Goal: Task Accomplishment & Management: Manage account settings

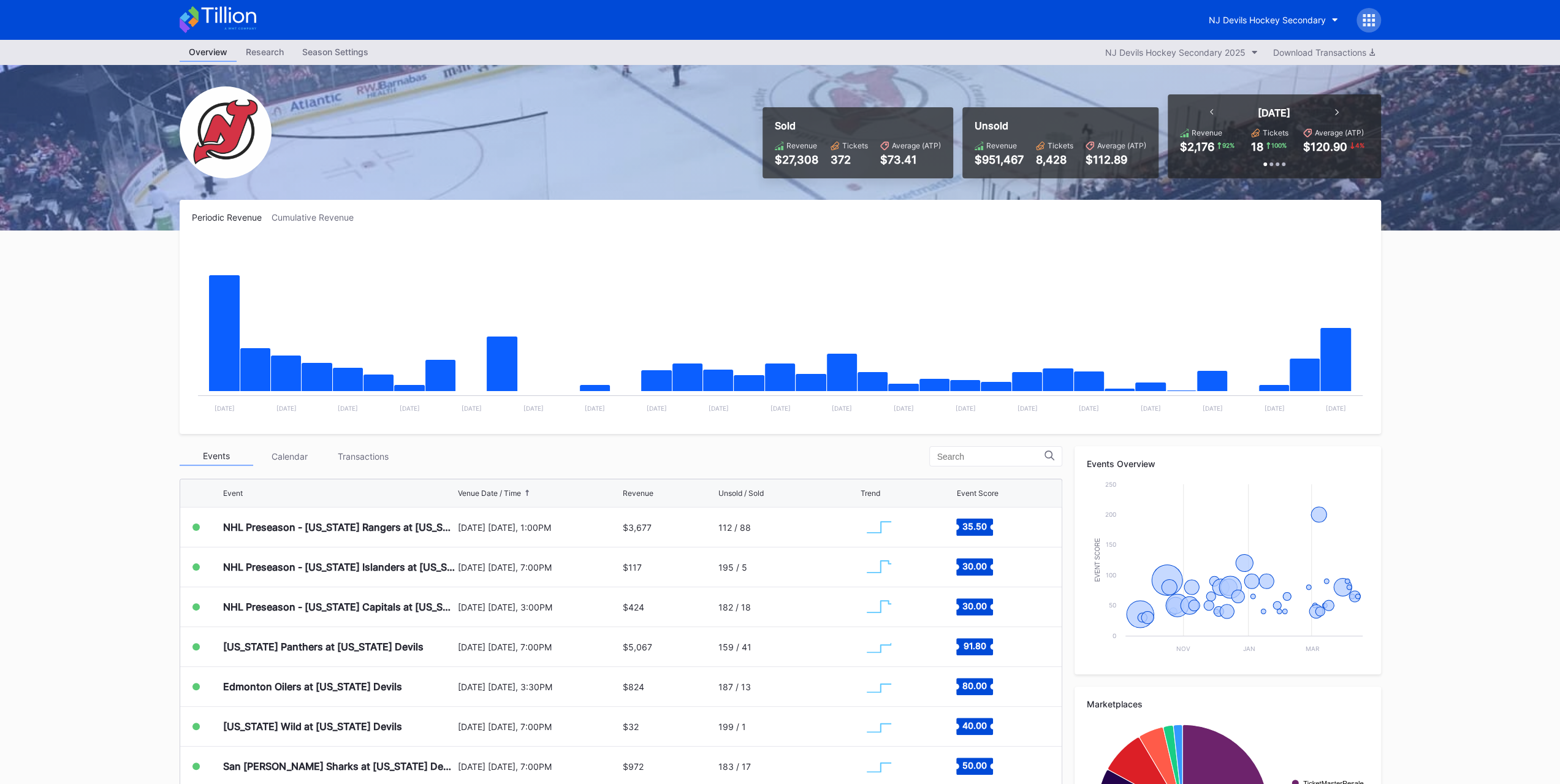
click at [375, 465] on div "Events Calendar Transactions" at bounding box center [621, 456] width 883 height 20
click at [372, 458] on div "Transactions" at bounding box center [363, 456] width 74 height 19
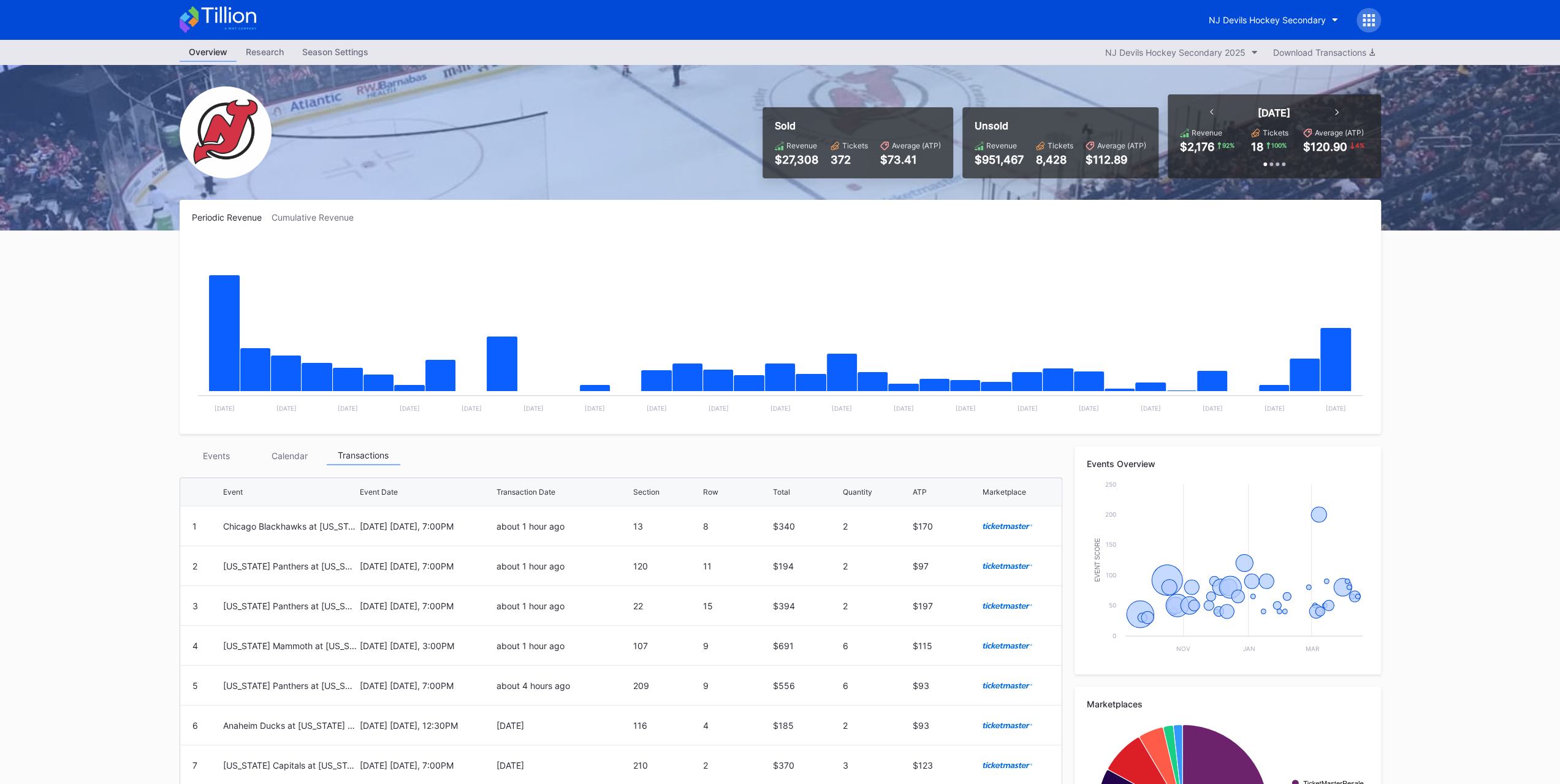
click at [228, 449] on div "Events" at bounding box center [216, 456] width 74 height 19
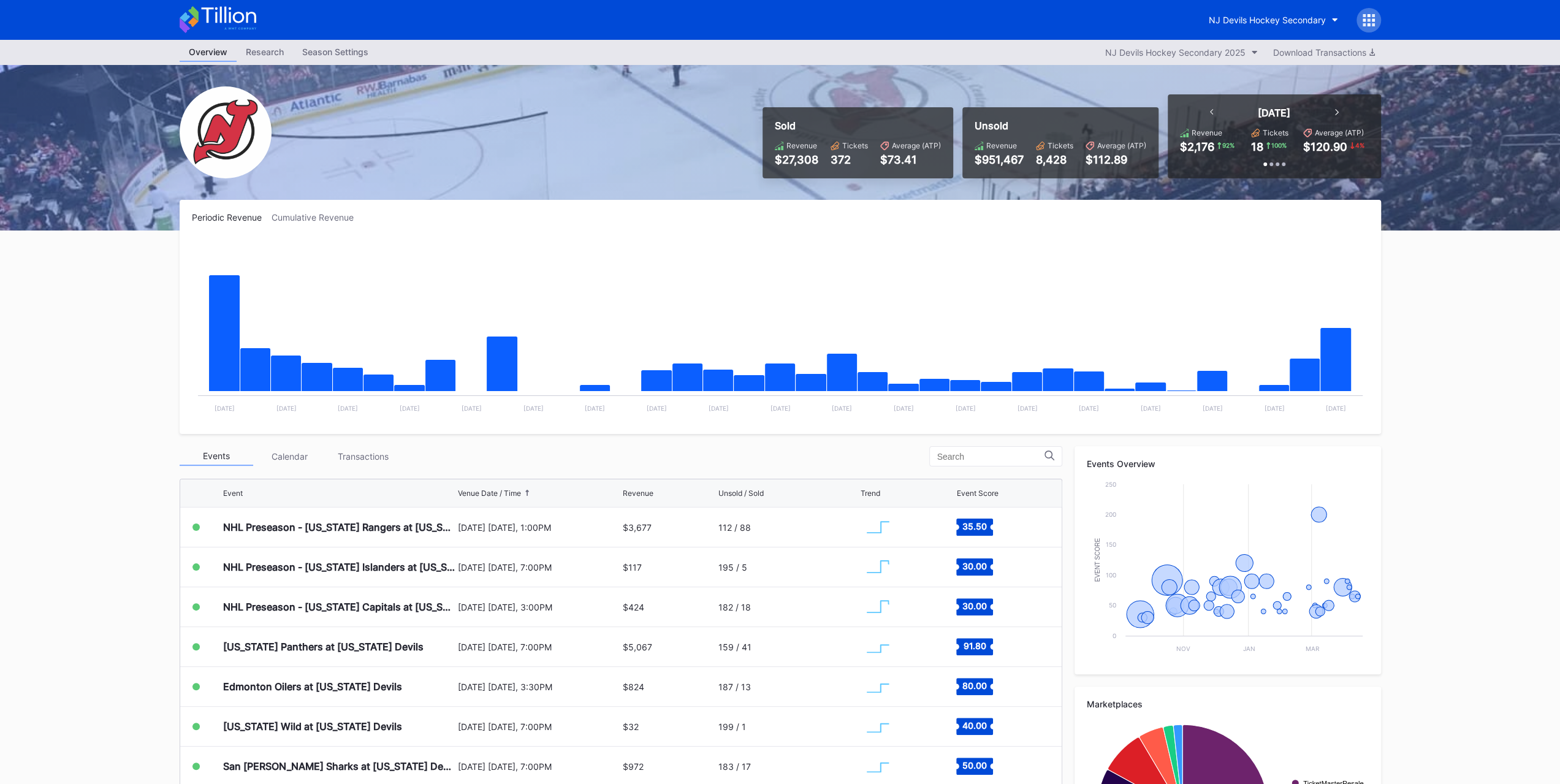
scroll to position [142, 0]
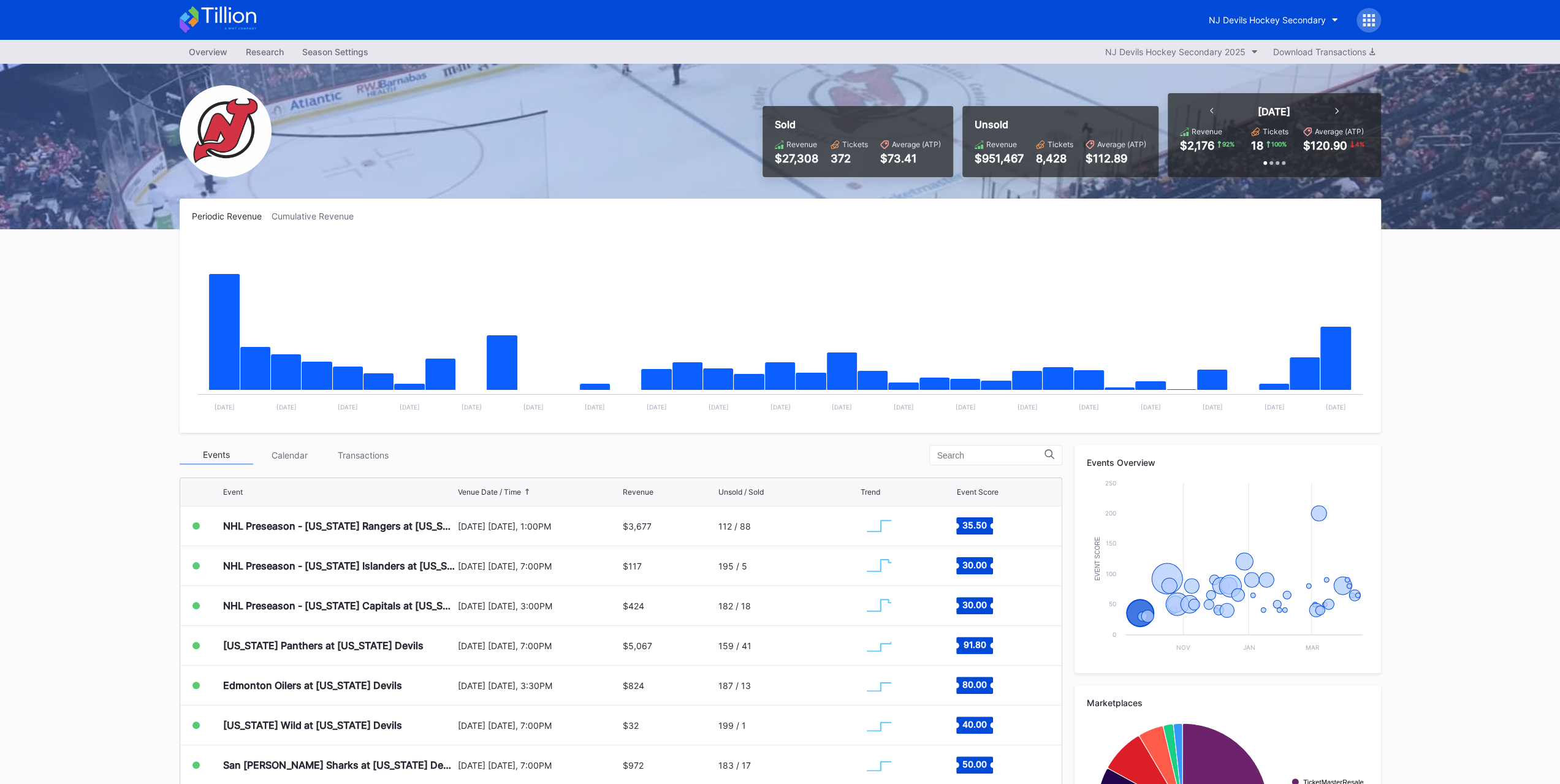
click at [359, 467] on div "Events Calendar Transactions Event Venue Date / Time Revenue Unsold / Sold Tren…" at bounding box center [621, 677] width 883 height 464
click at [359, 464] on div "Events Calendar Transactions" at bounding box center [621, 455] width 883 height 20
click at [358, 458] on div "Transactions" at bounding box center [363, 455] width 74 height 19
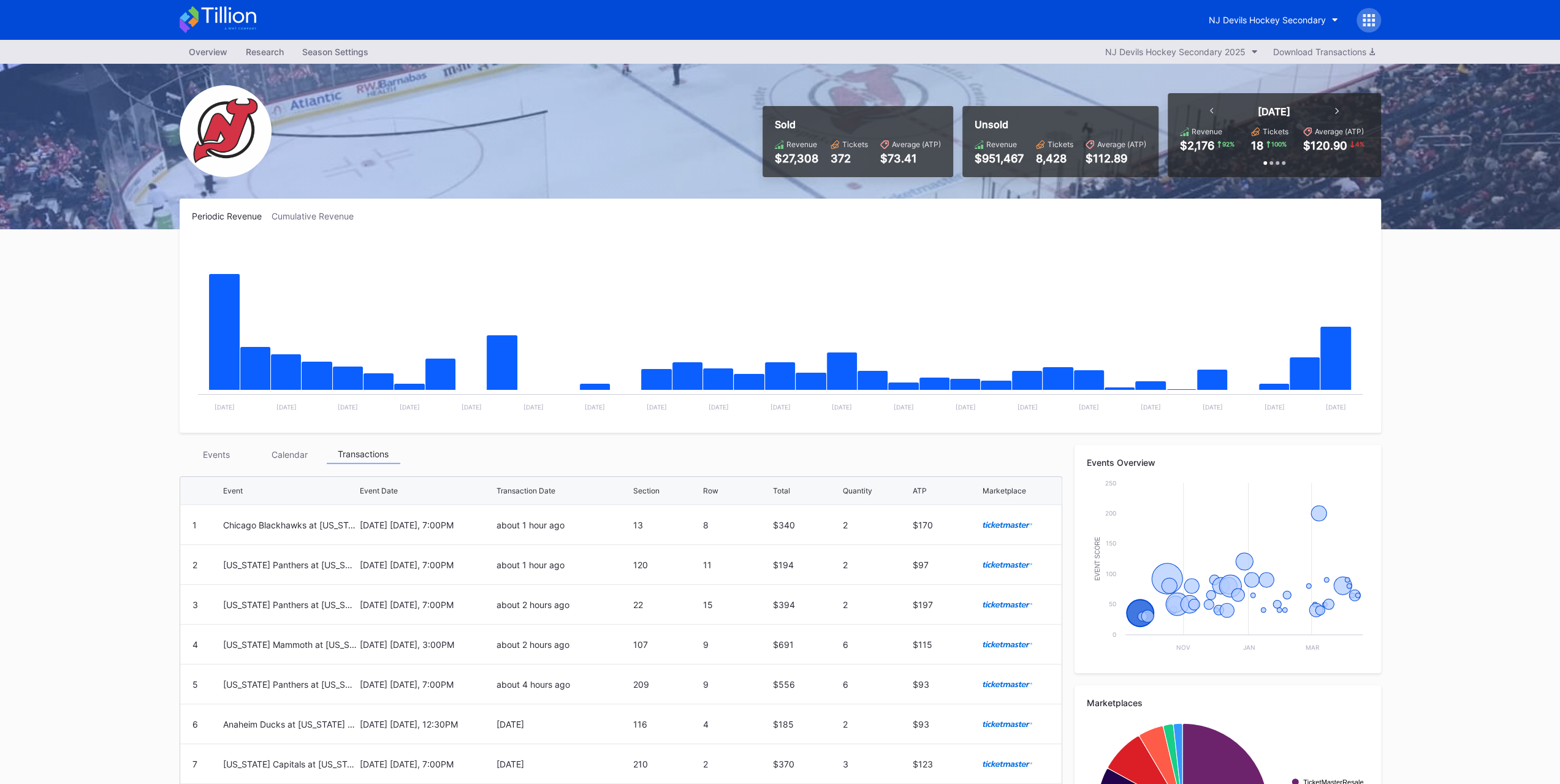
click at [1234, 22] on div "NJ Devils Hockey Secondary" at bounding box center [1267, 20] width 117 height 10
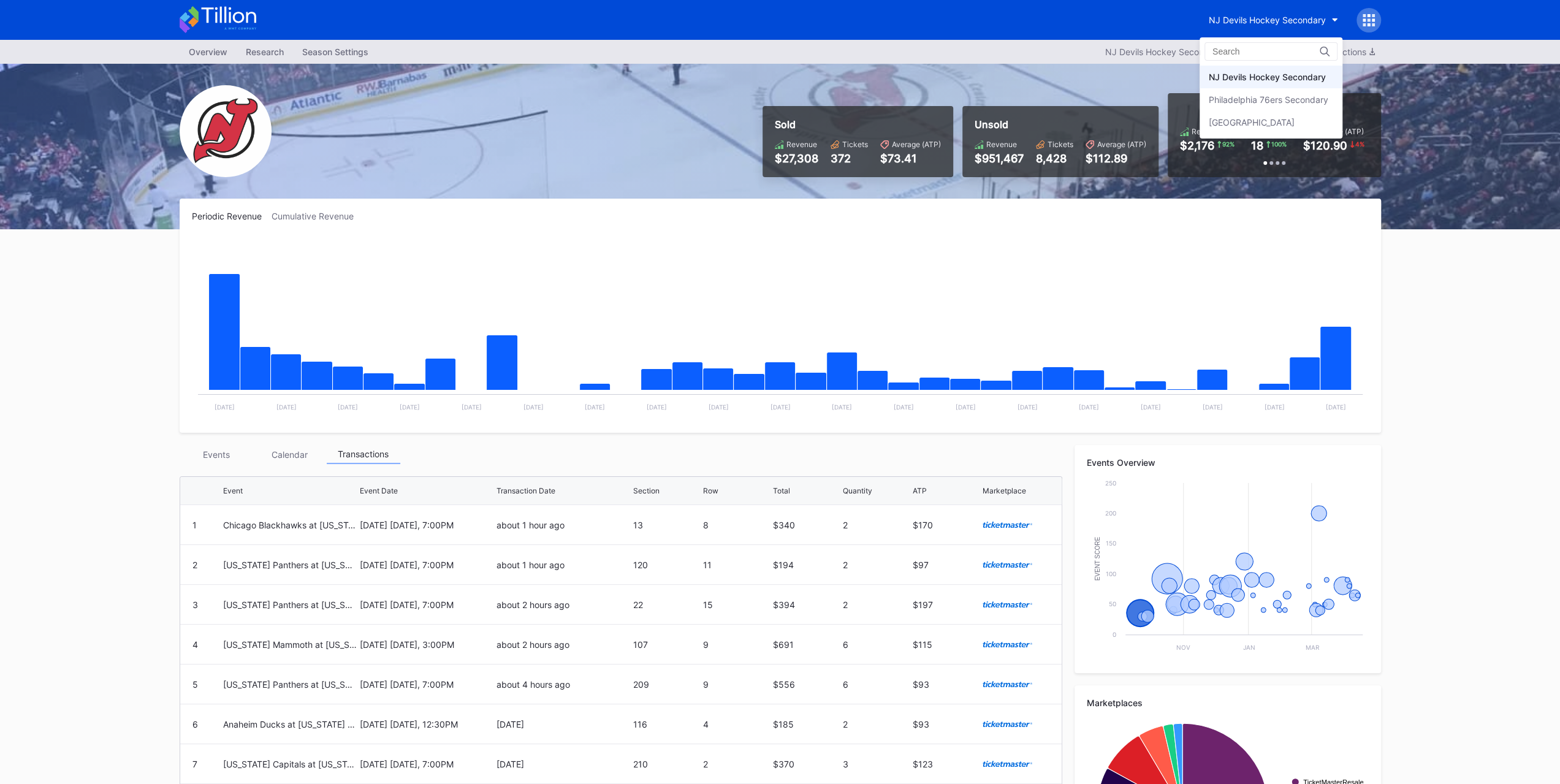
click at [1243, 91] on div "Philadelphia 76ers Secondary" at bounding box center [1271, 100] width 143 height 23
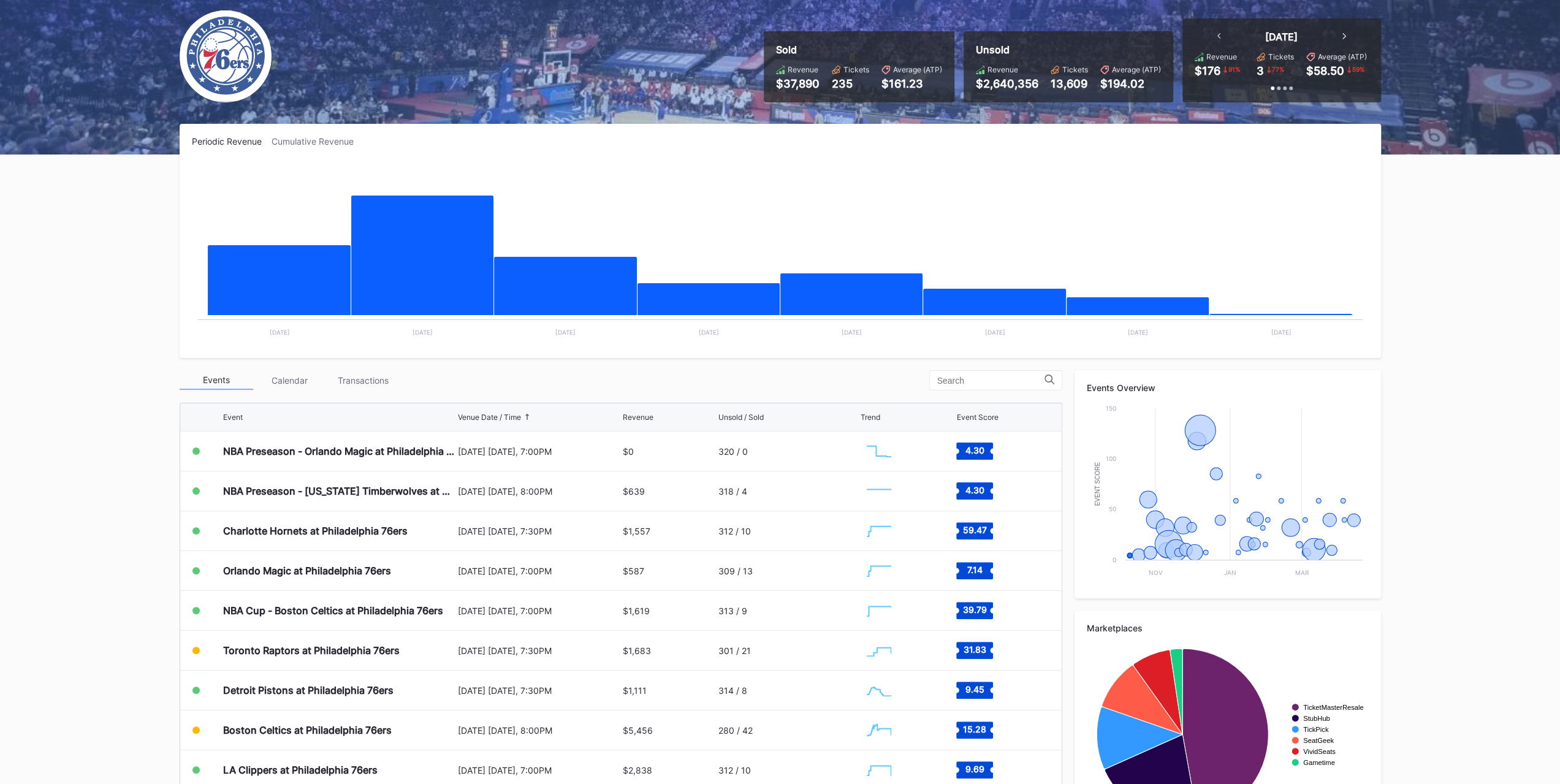
scroll to position [122, 0]
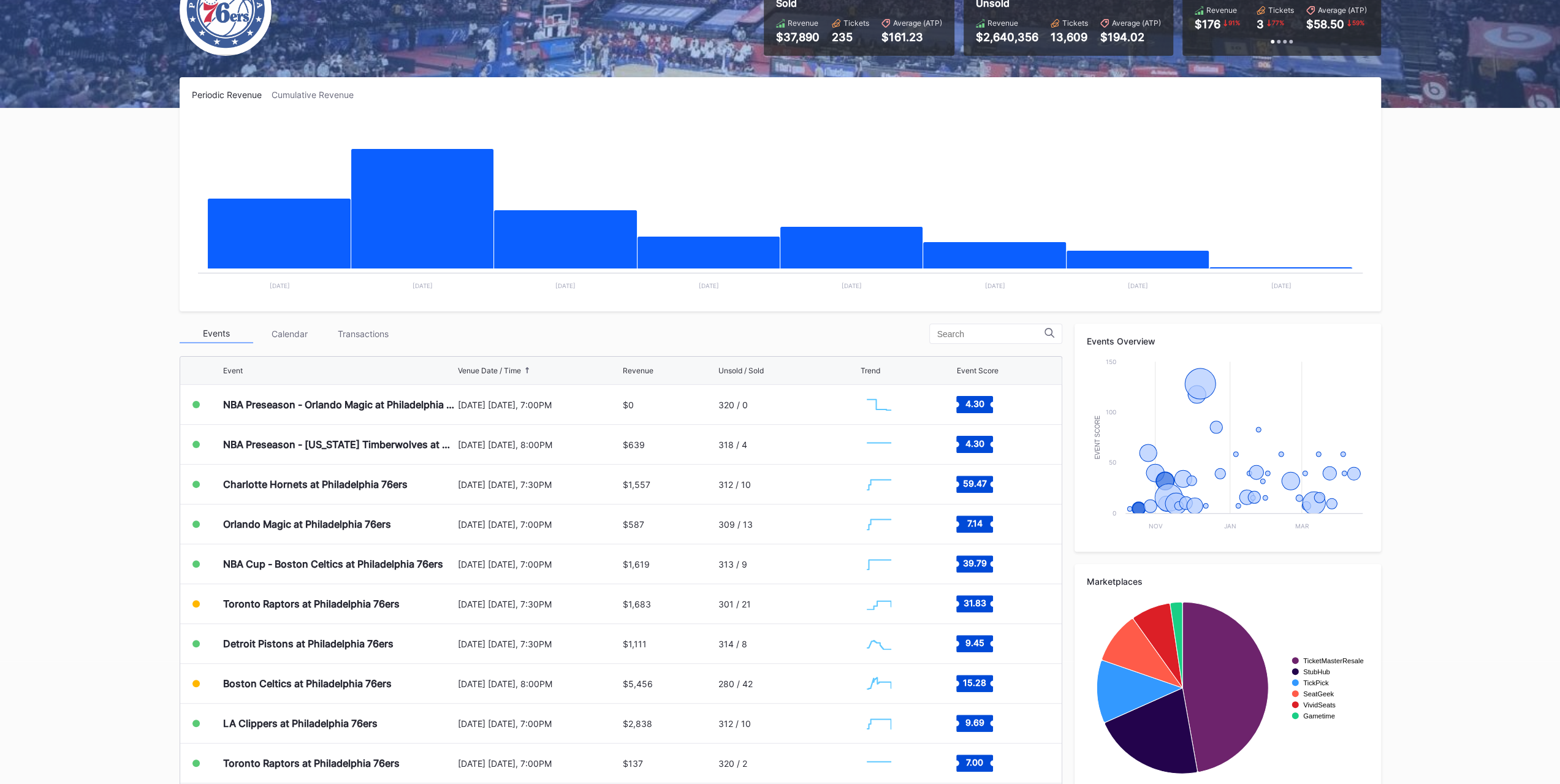
click at [379, 324] on div "Events Calendar Transactions" at bounding box center [621, 334] width 883 height 20
click at [379, 326] on div "Transactions" at bounding box center [363, 334] width 74 height 19
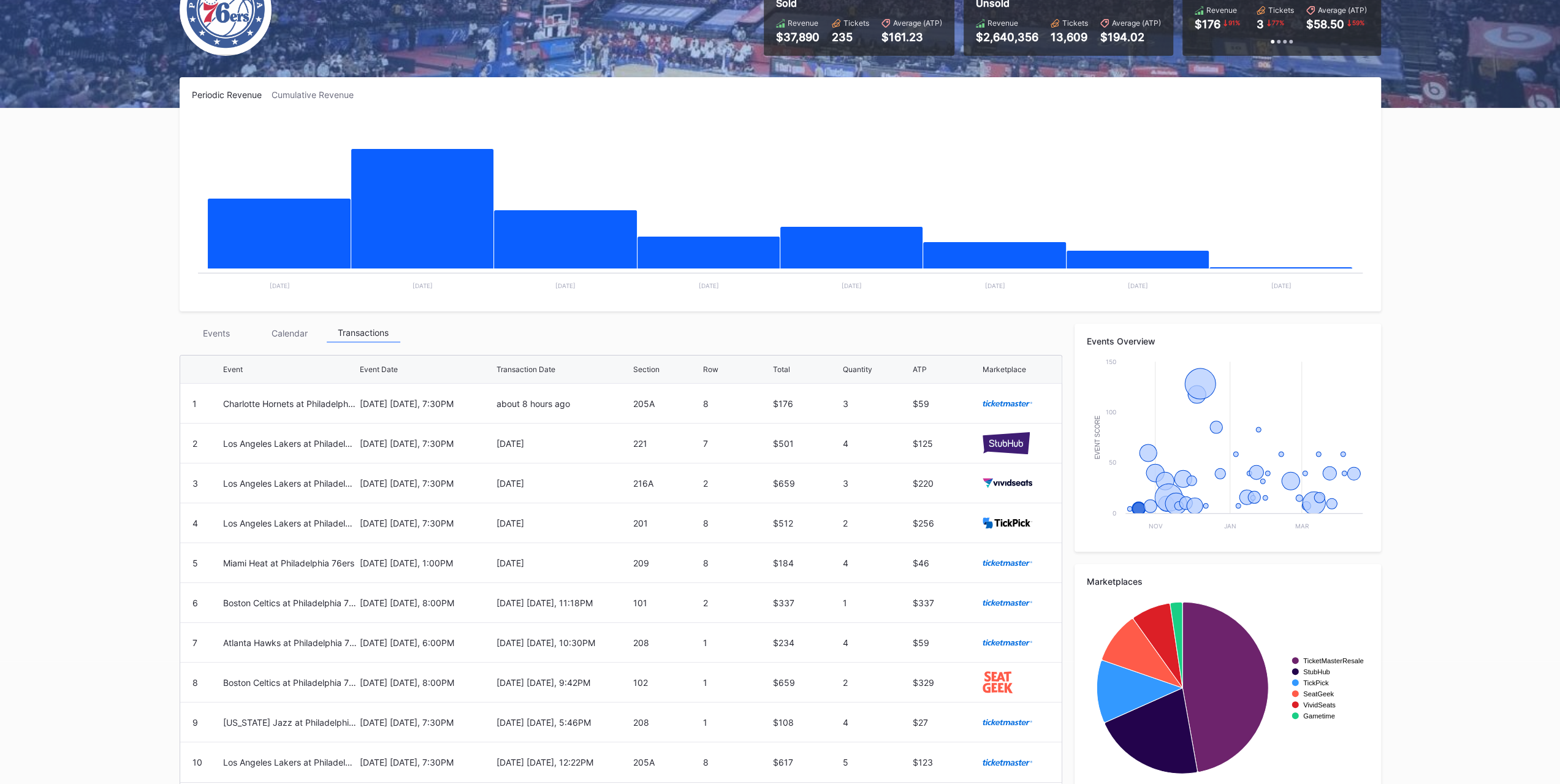
click at [220, 324] on div "Events" at bounding box center [216, 333] width 74 height 19
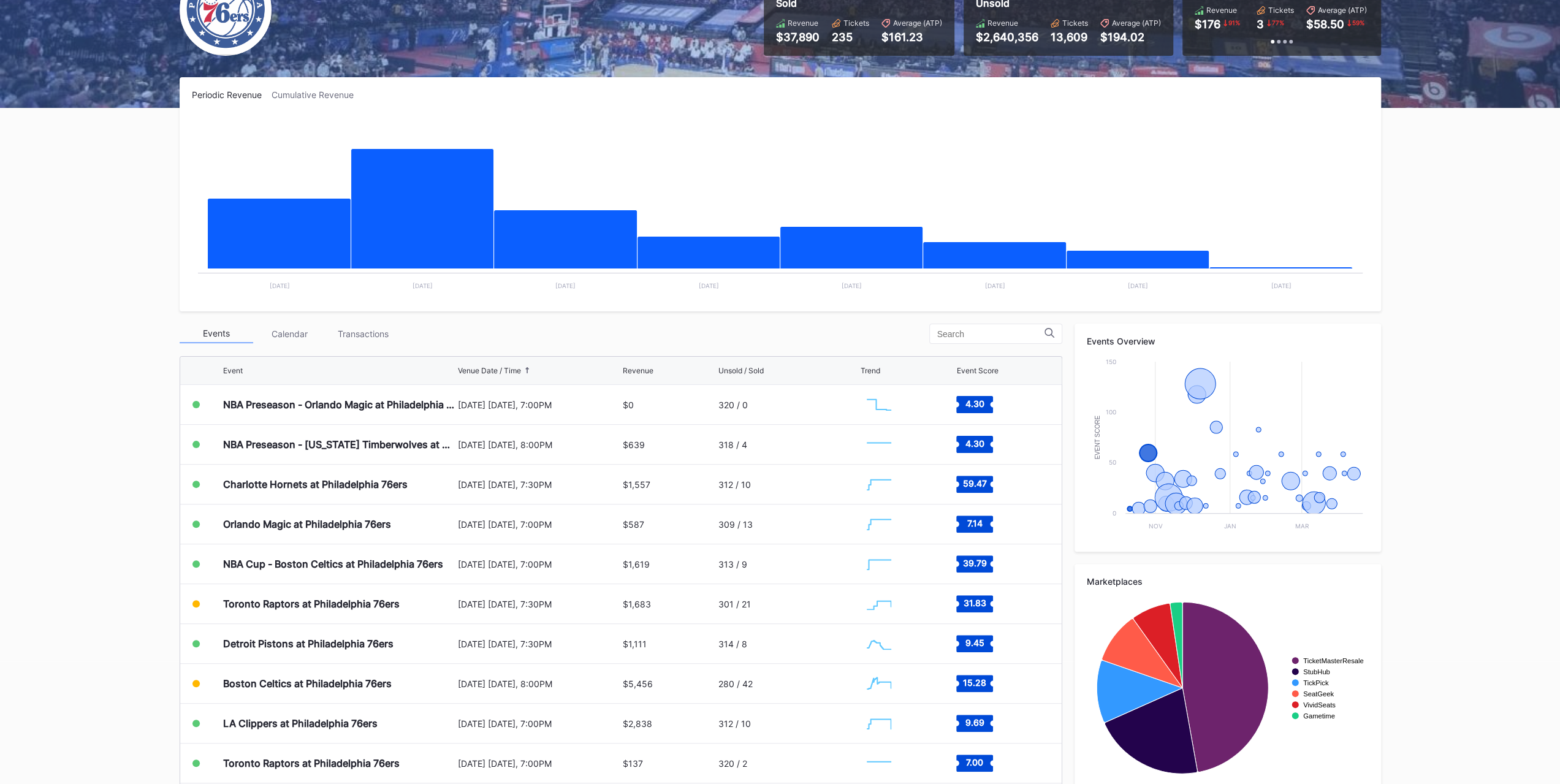
click at [370, 493] on div "Charlotte Hornets at Philadelphia 76ers" at bounding box center [339, 484] width 232 height 39
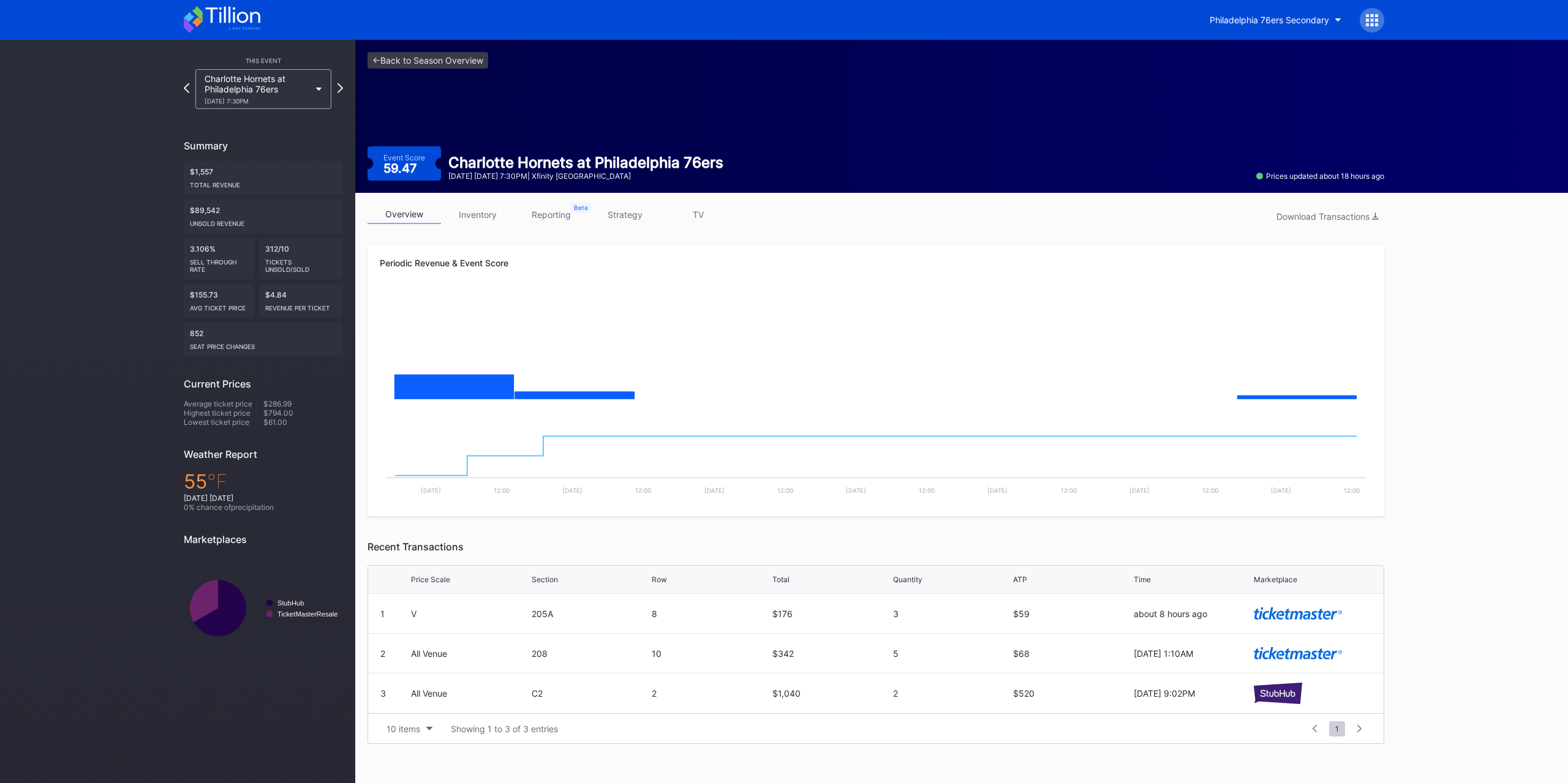
click at [492, 218] on link "inventory" at bounding box center [477, 215] width 74 height 19
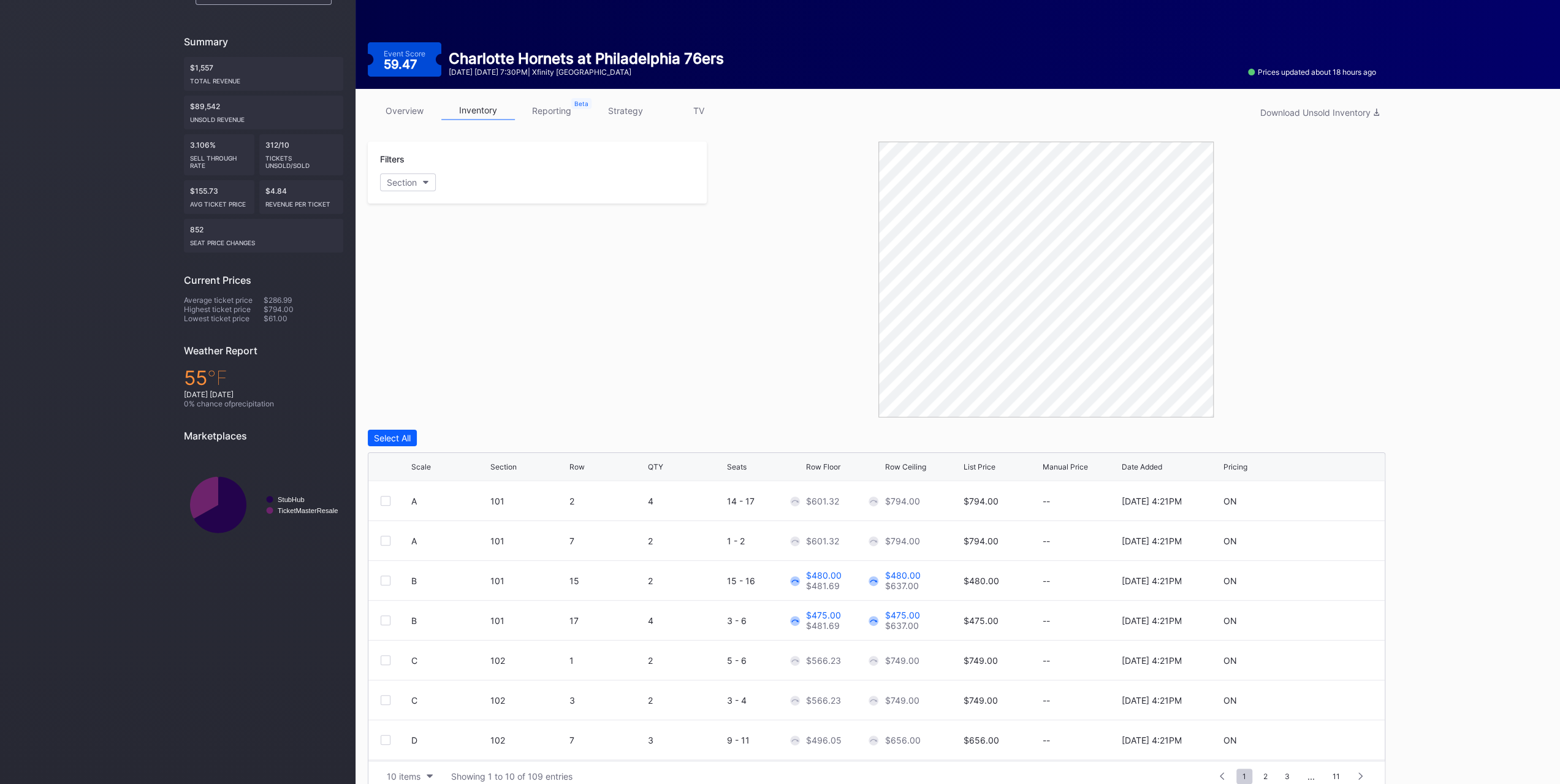
scroll to position [122, 0]
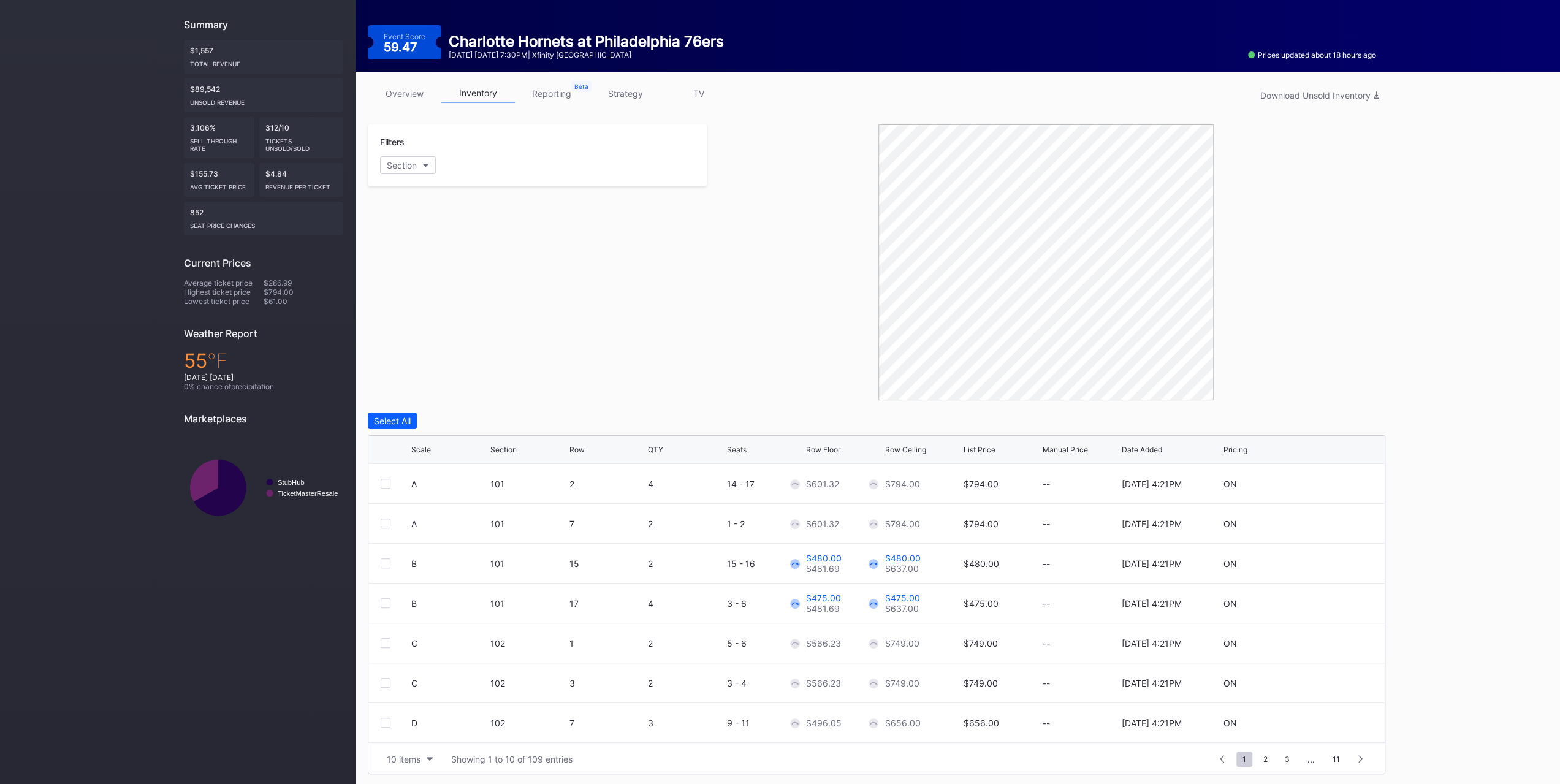
click at [387, 484] on div at bounding box center [385, 483] width 10 height 10
click at [389, 520] on div at bounding box center [385, 523] width 10 height 10
click at [437, 420] on div "Edit 2 Rows" at bounding box center [455, 420] width 47 height 10
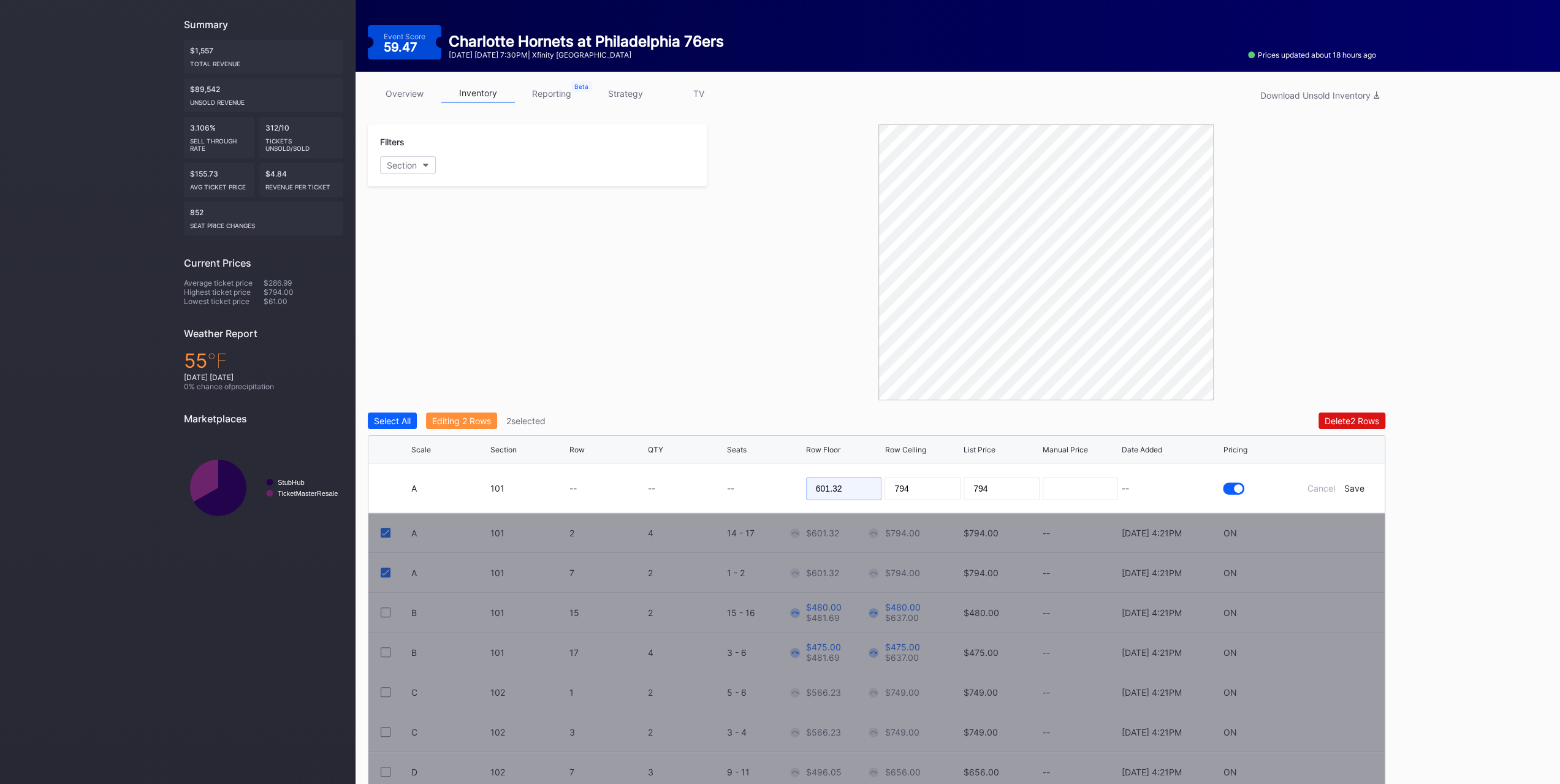
click at [871, 492] on input "601.32" at bounding box center [844, 489] width 76 height 23
type input "570"
type input "595"
click at [1356, 491] on div "Save" at bounding box center [1355, 488] width 20 height 10
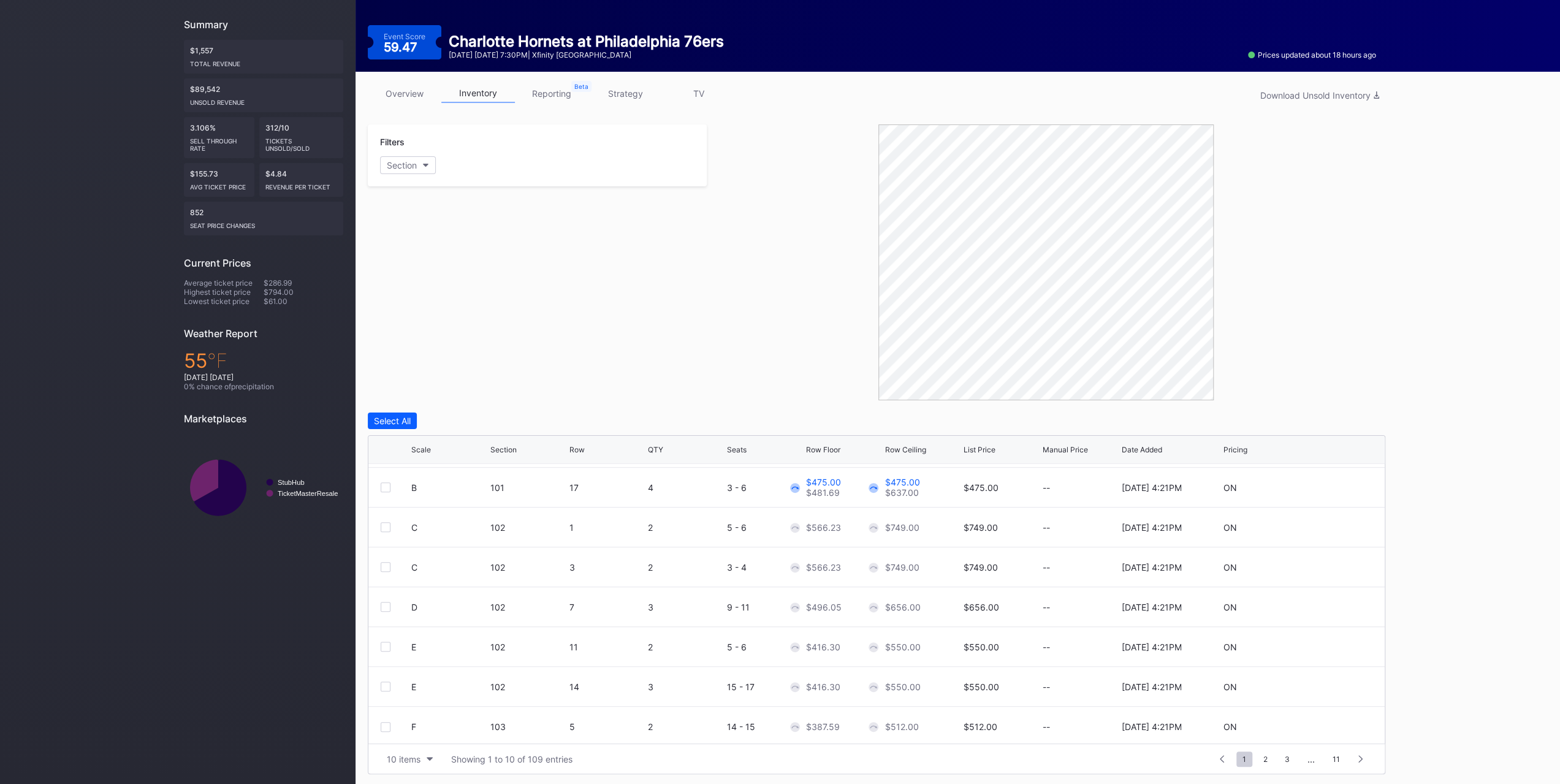
scroll to position [119, 0]
click at [420, 751] on button "10 items" at bounding box center [410, 759] width 58 height 16
click at [422, 730] on div "200 items" at bounding box center [410, 726] width 40 height 10
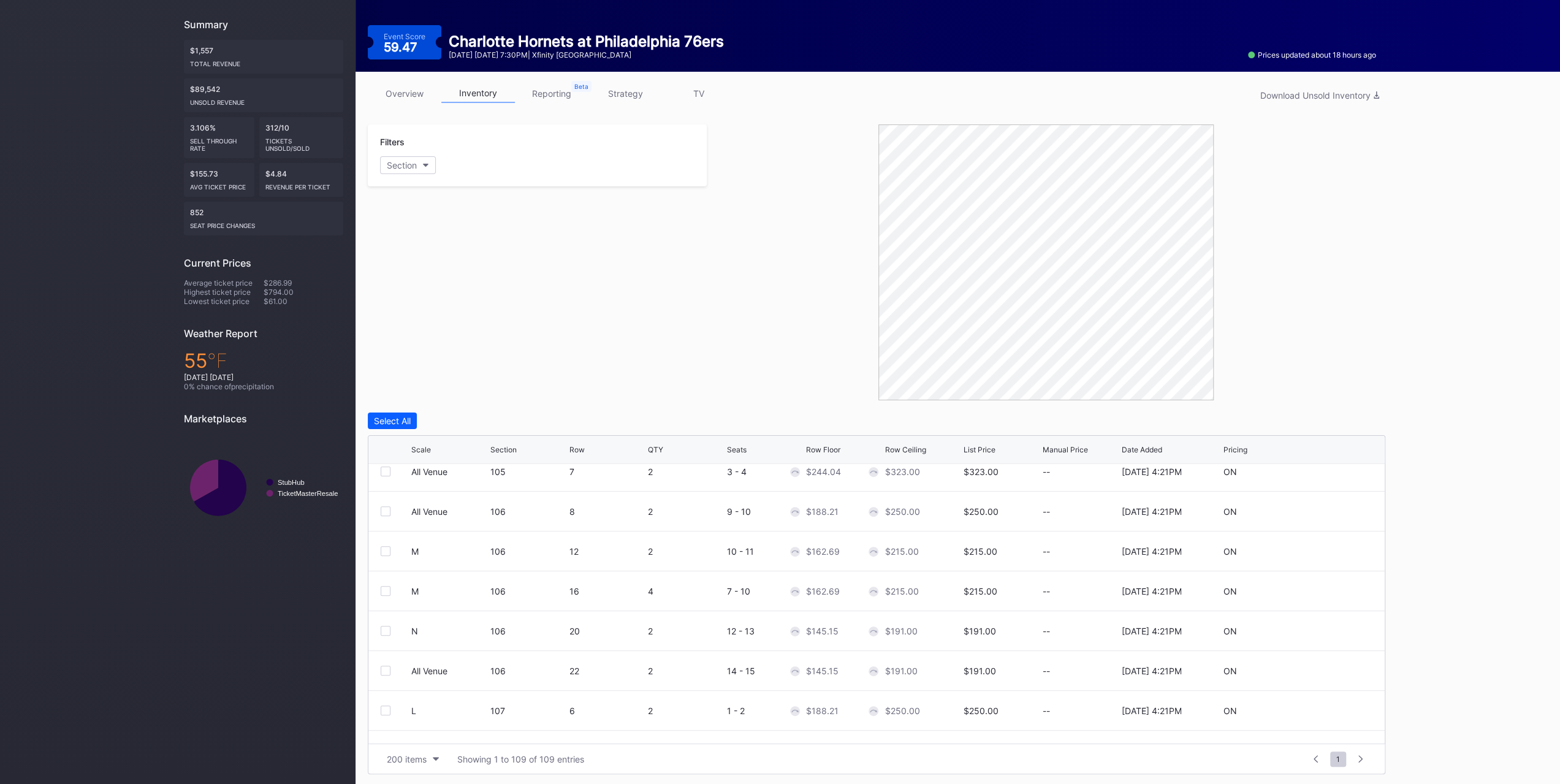
click at [390, 552] on div at bounding box center [385, 551] width 10 height 10
click at [387, 587] on div at bounding box center [385, 591] width 10 height 10
click at [481, 412] on button "Edit 2 Rows" at bounding box center [455, 420] width 59 height 16
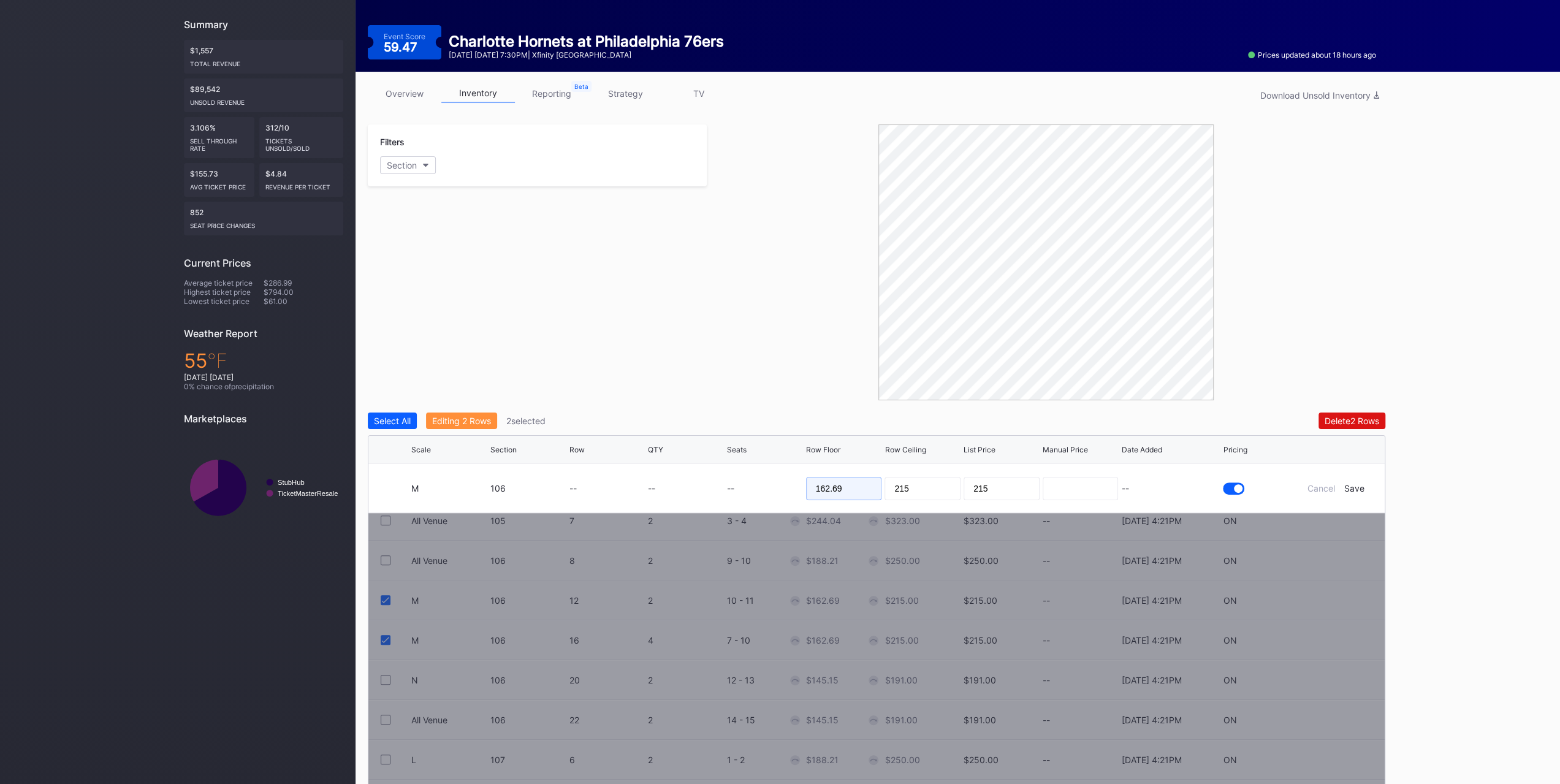
click at [860, 484] on input "162.69" at bounding box center [844, 489] width 76 height 23
type input "154"
type input "159"
click at [1353, 483] on div "Save" at bounding box center [1355, 488] width 20 height 10
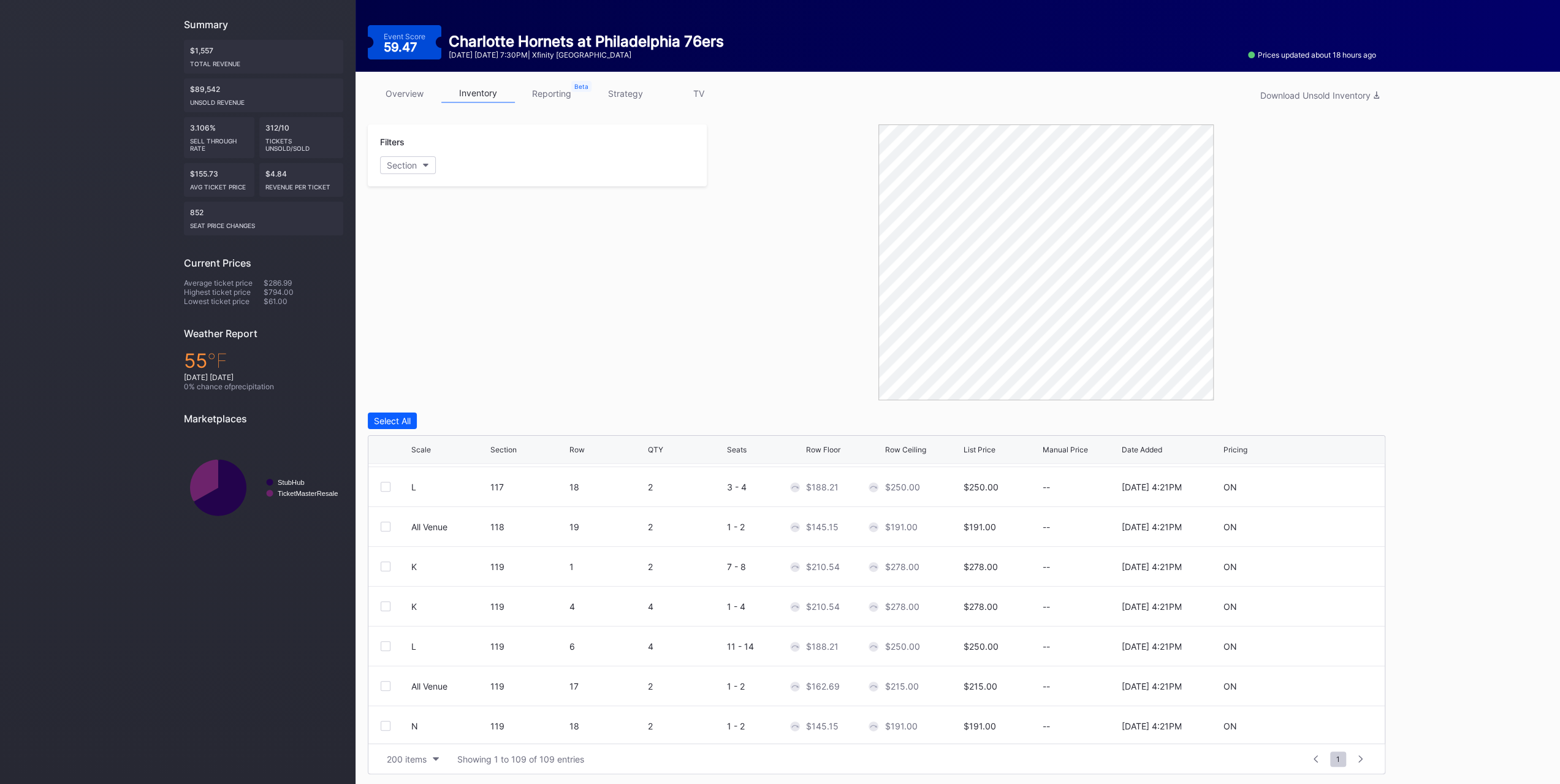
scroll to position [1532, 0]
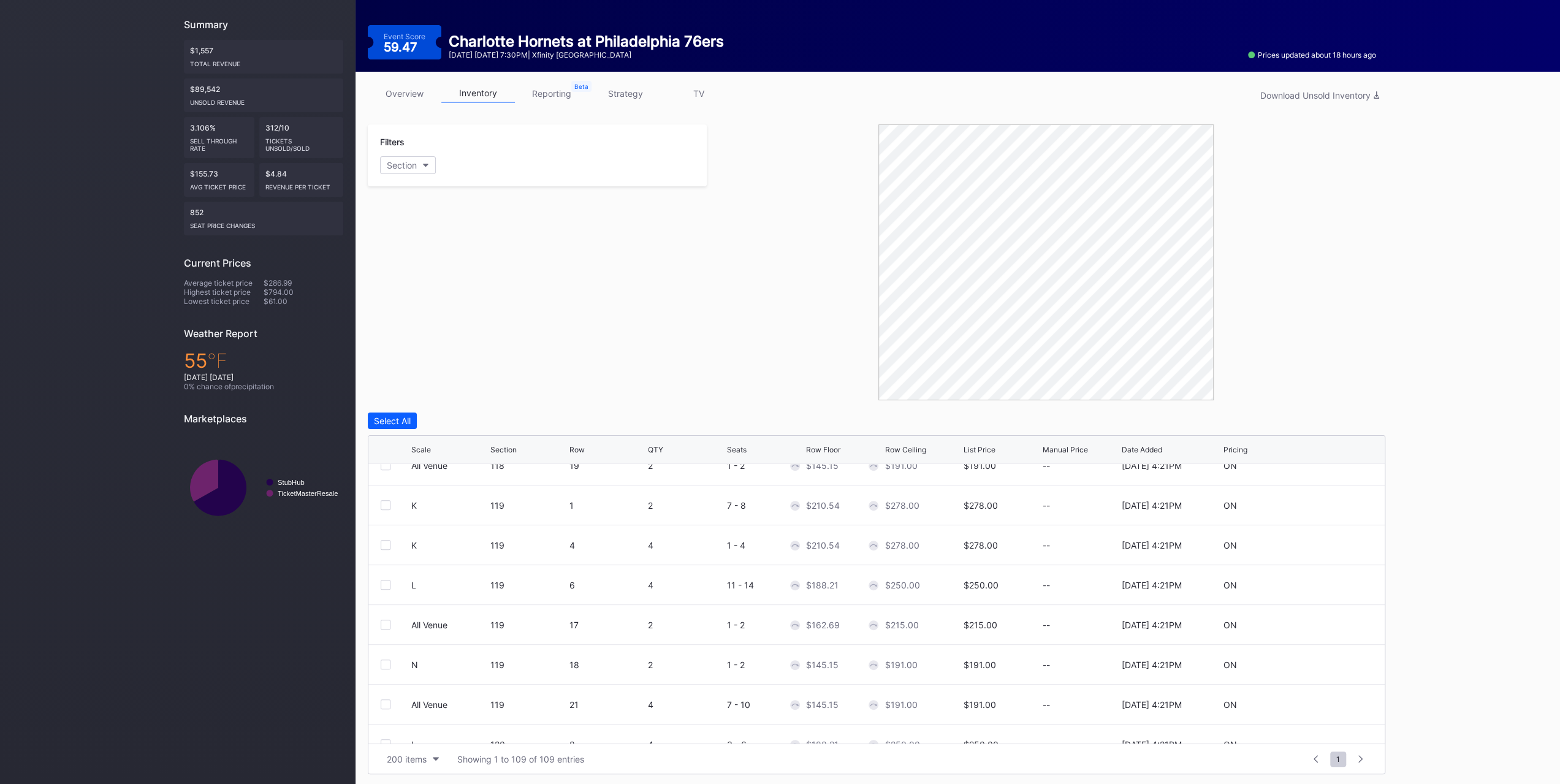
click at [388, 501] on div at bounding box center [385, 505] width 10 height 10
click at [385, 543] on div at bounding box center [385, 545] width 10 height 10
click at [468, 423] on div "Edit 2 Rows" at bounding box center [455, 420] width 47 height 10
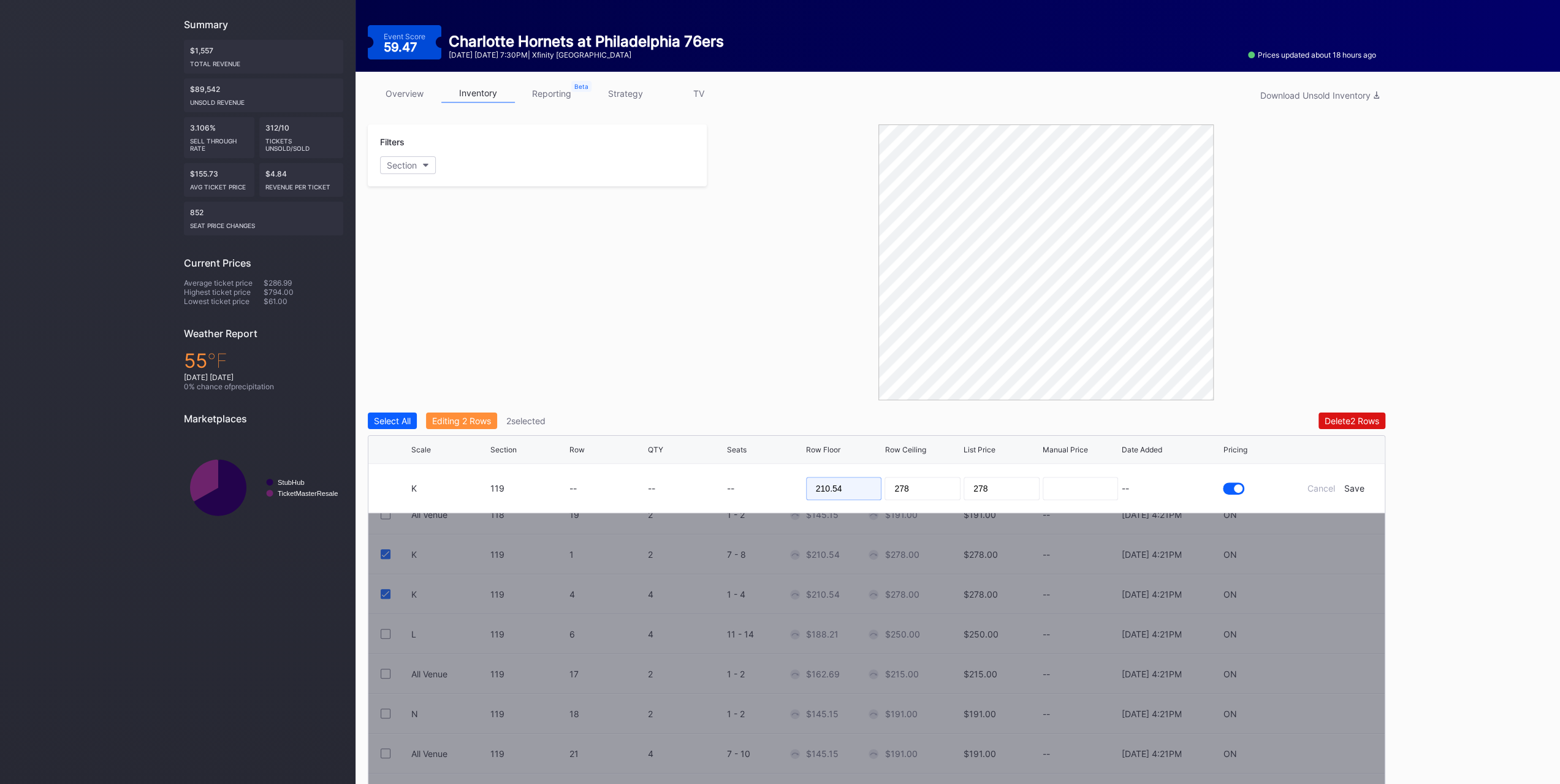
click at [857, 492] on input "210.54" at bounding box center [844, 489] width 76 height 23
type input "199"
type input "1"
type input "205"
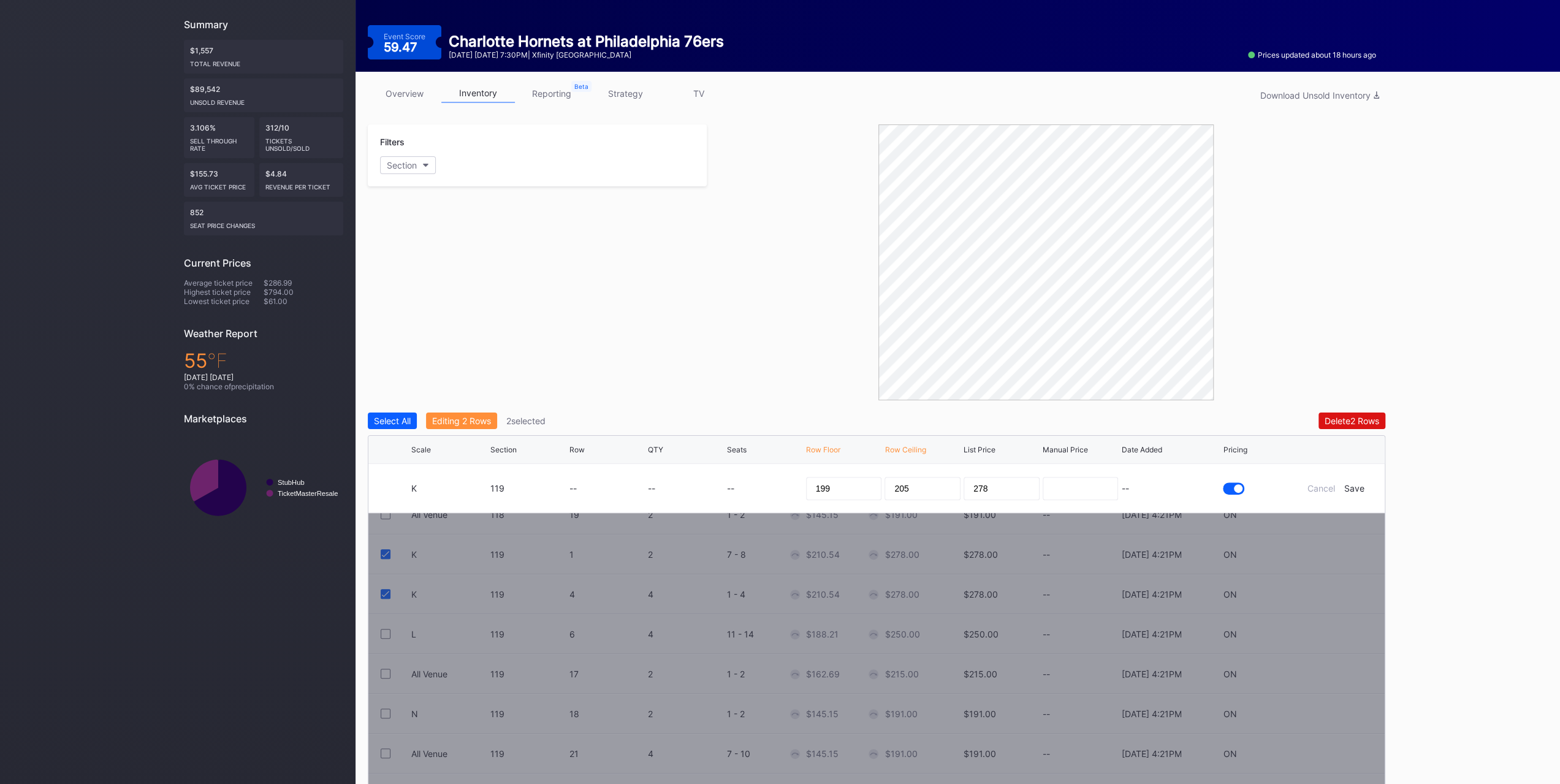
click at [1350, 485] on div "Save" at bounding box center [1355, 488] width 20 height 10
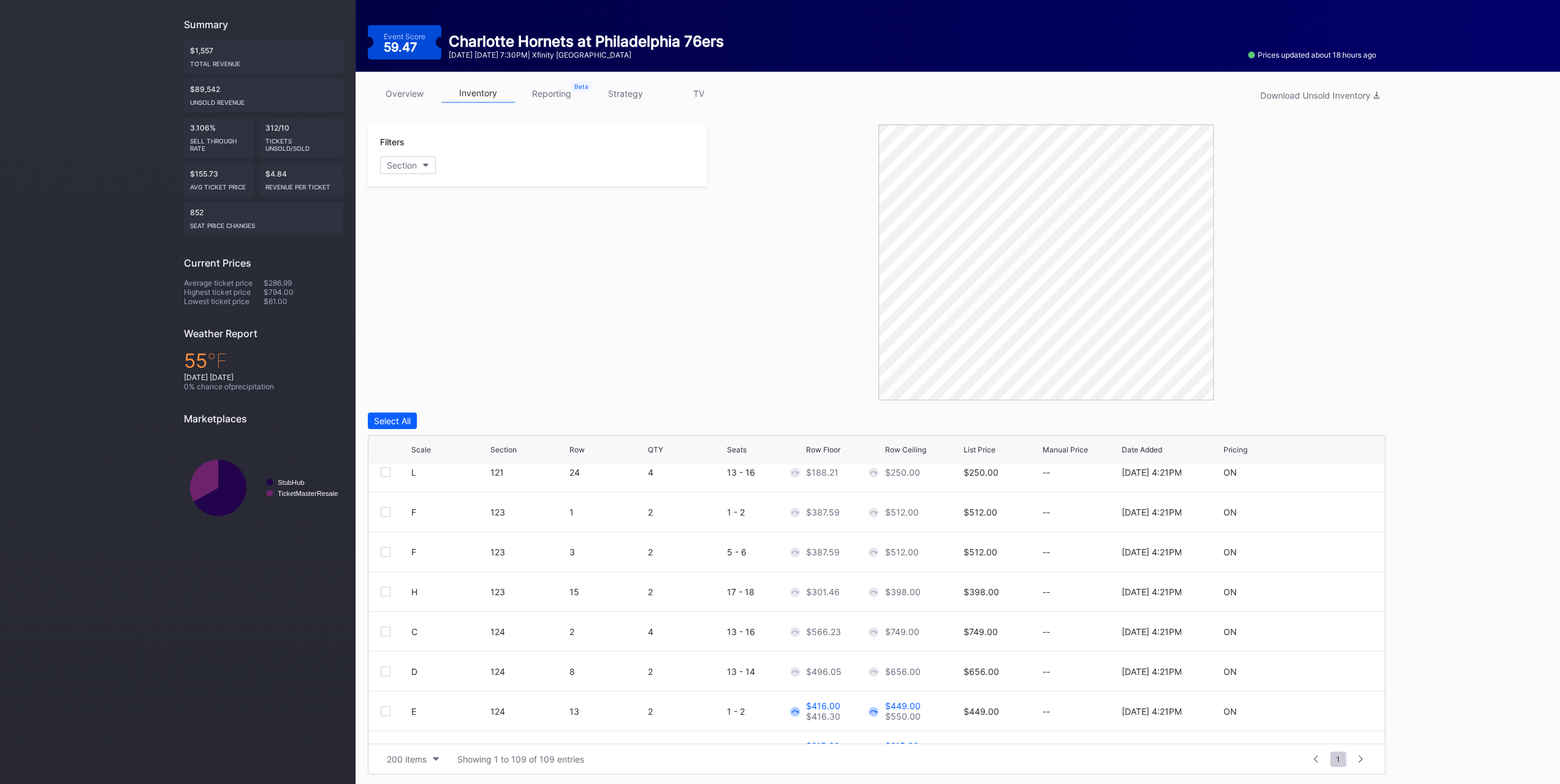
scroll to position [2084, 0]
click at [383, 508] on div at bounding box center [385, 511] width 10 height 10
click at [387, 550] on div at bounding box center [385, 551] width 10 height 10
click at [443, 417] on div "Edit 2 Rows" at bounding box center [455, 420] width 47 height 10
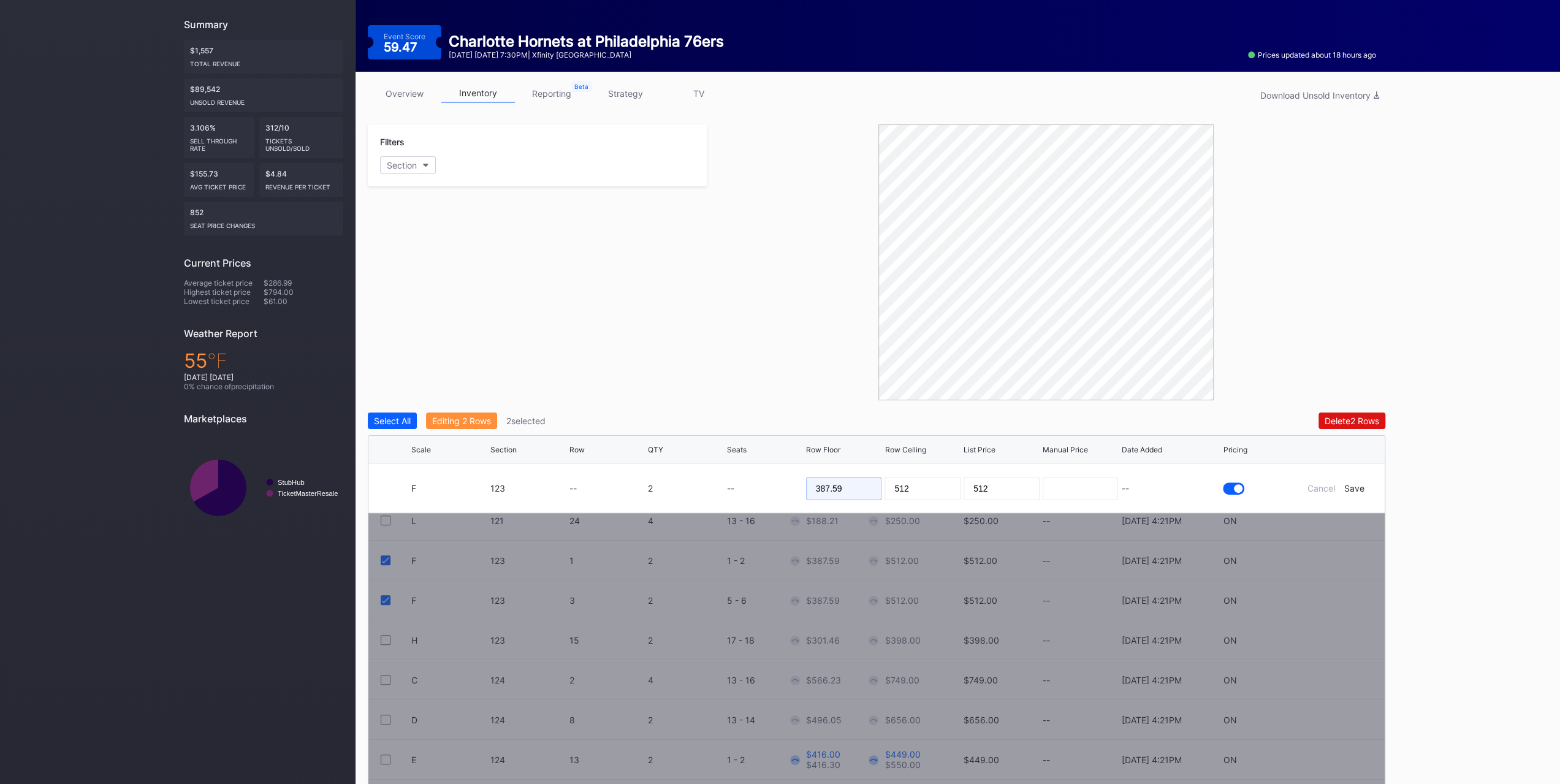
click at [834, 489] on input "387.59" at bounding box center [844, 489] width 76 height 23
type input "365"
type input "370"
click at [1346, 489] on div "Save" at bounding box center [1355, 488] width 20 height 10
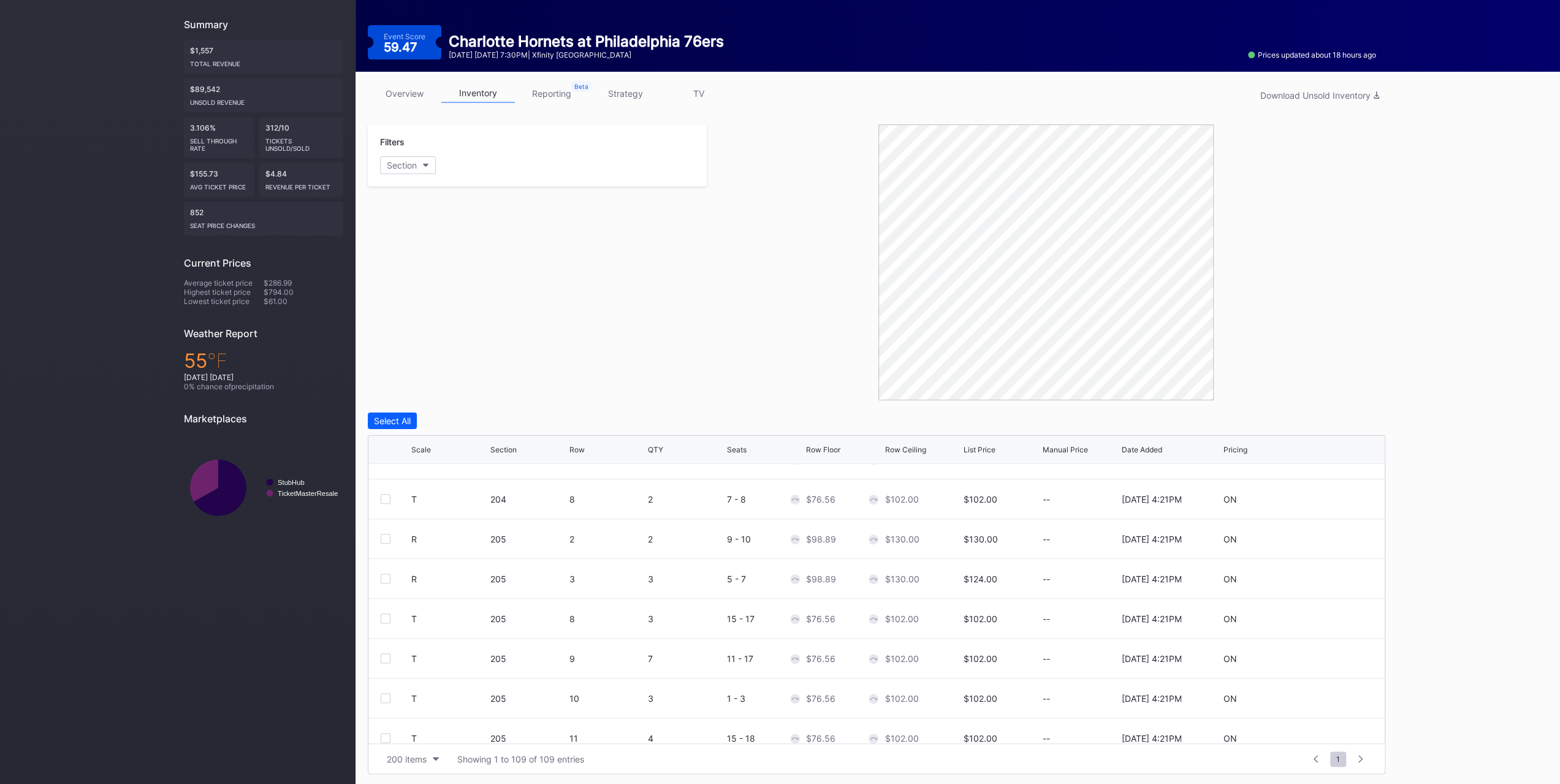
scroll to position [2452, 0]
click at [428, 441] on div "Scale Section Row QTY Seats Row Floor Row Ceiling List Price Manual Price Date …" at bounding box center [877, 450] width 1017 height 28
click at [428, 445] on div "Scale" at bounding box center [421, 449] width 20 height 9
click at [386, 660] on div at bounding box center [385, 658] width 10 height 10
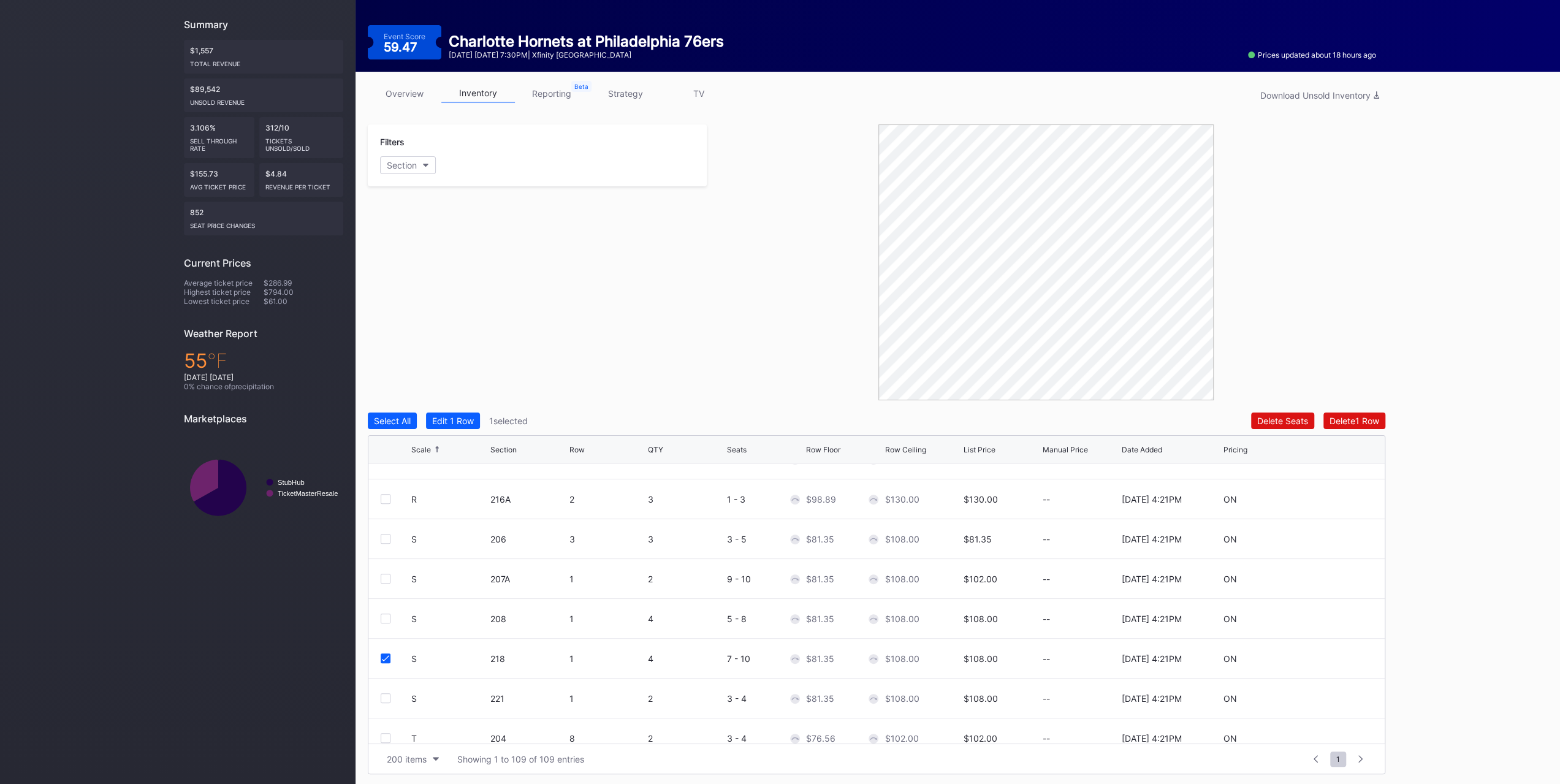
click at [387, 620] on div at bounding box center [385, 618] width 10 height 10
click at [437, 428] on button "Edit 2 Rows" at bounding box center [455, 420] width 59 height 16
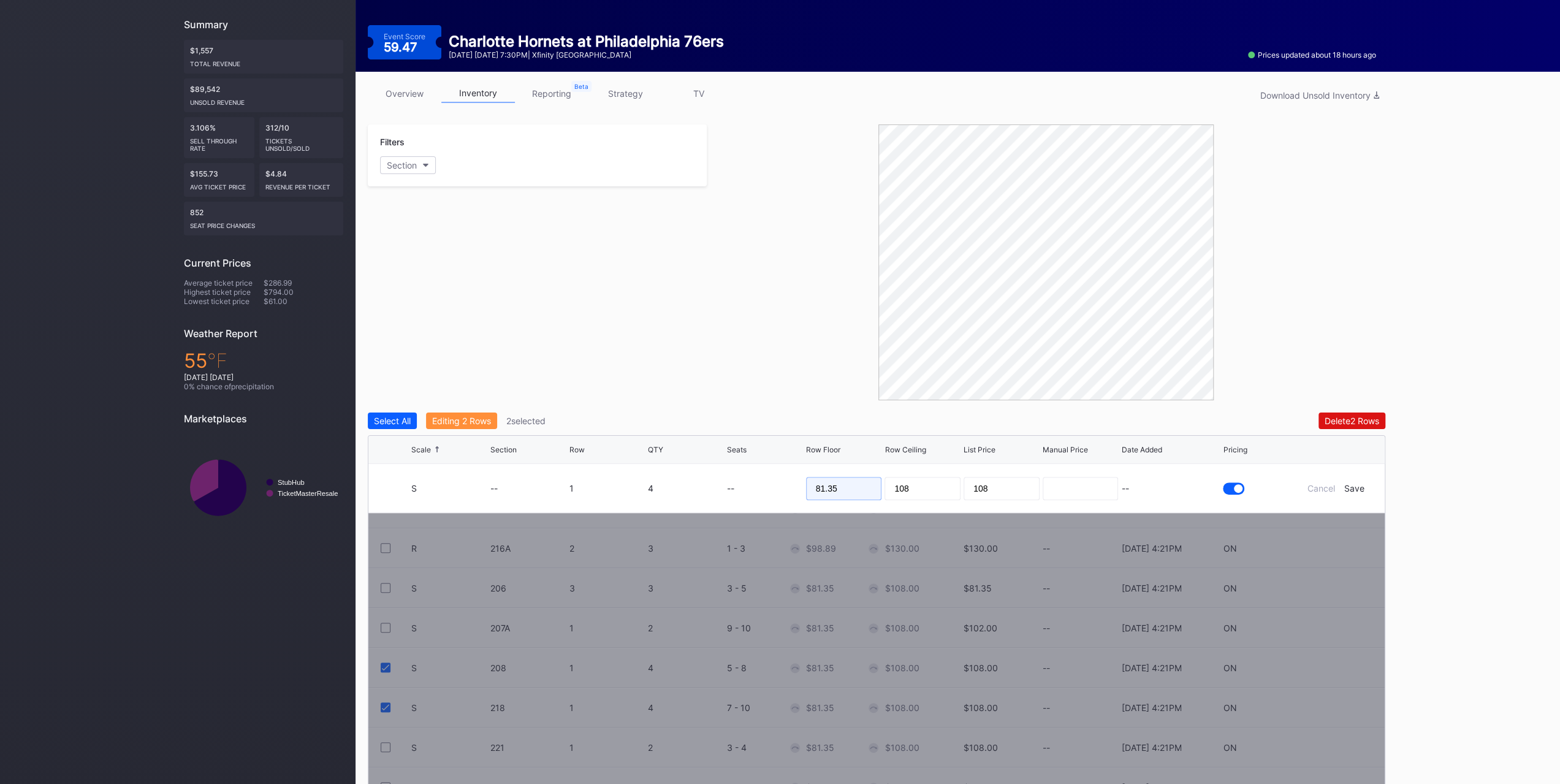
click at [867, 493] on input "81.35" at bounding box center [844, 489] width 76 height 23
type input "77"
type input "82"
click at [1348, 486] on div "Save" at bounding box center [1355, 488] width 20 height 10
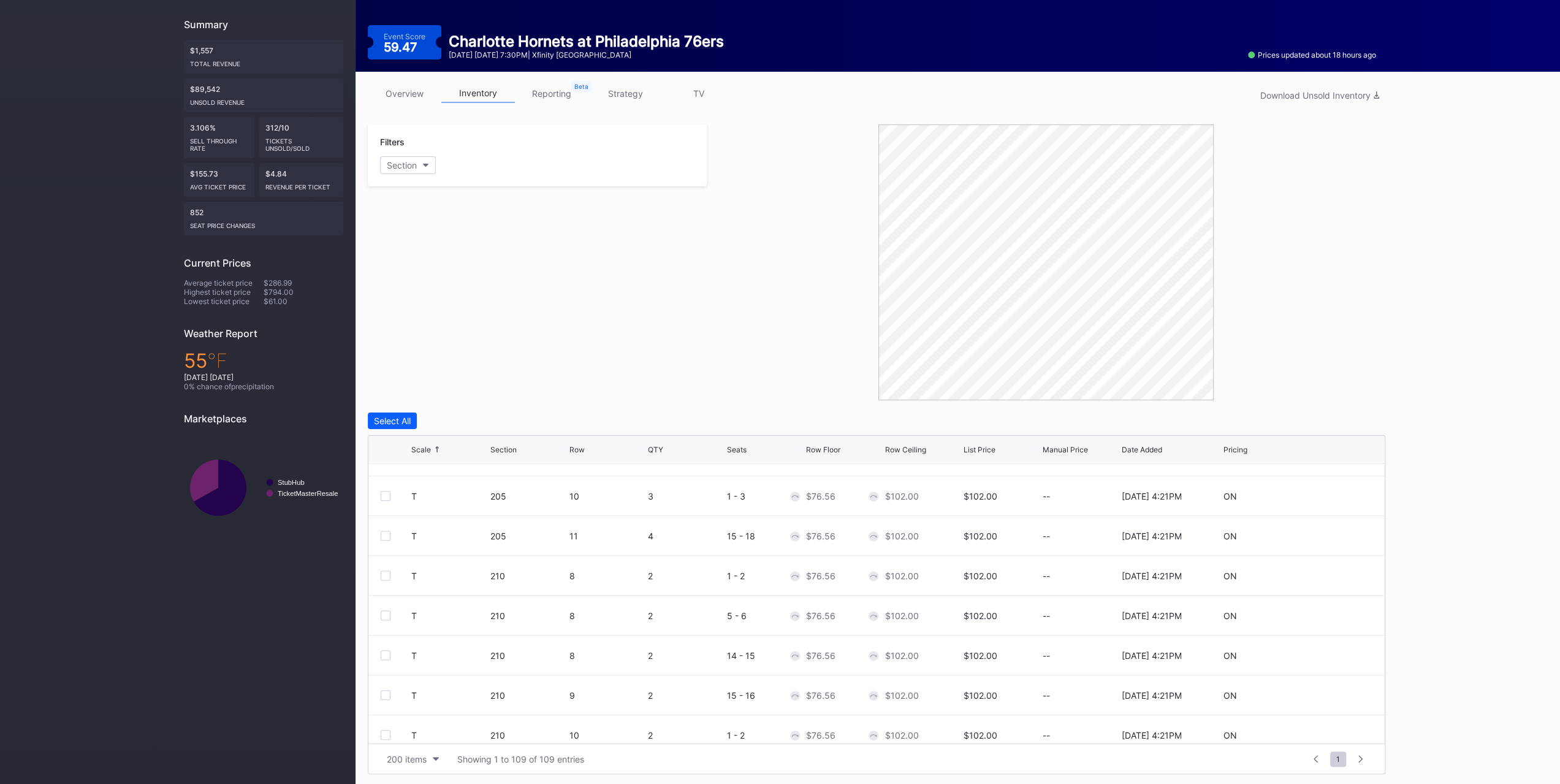
scroll to position [3757, 0]
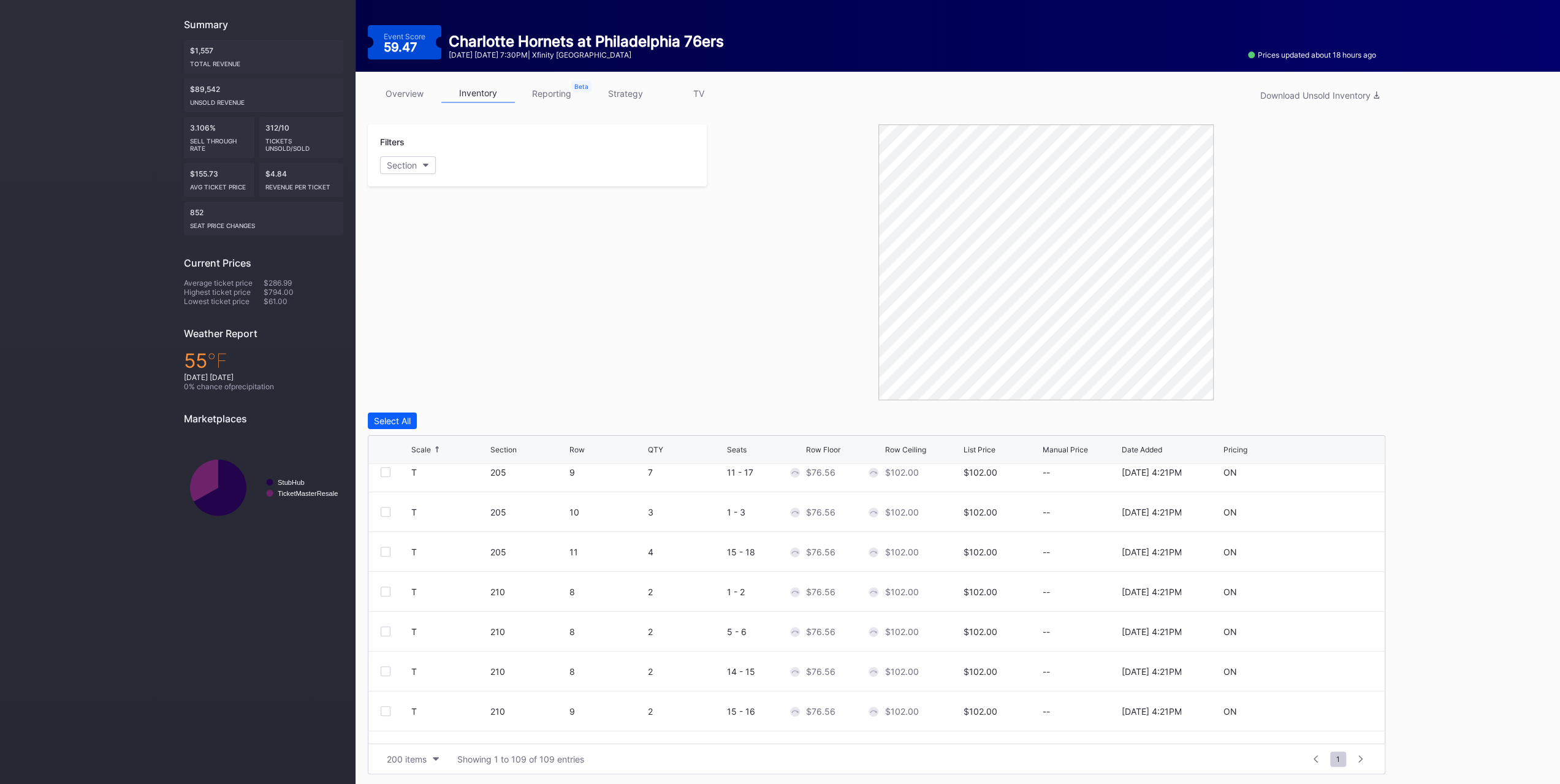
click at [389, 551] on div at bounding box center [385, 552] width 10 height 10
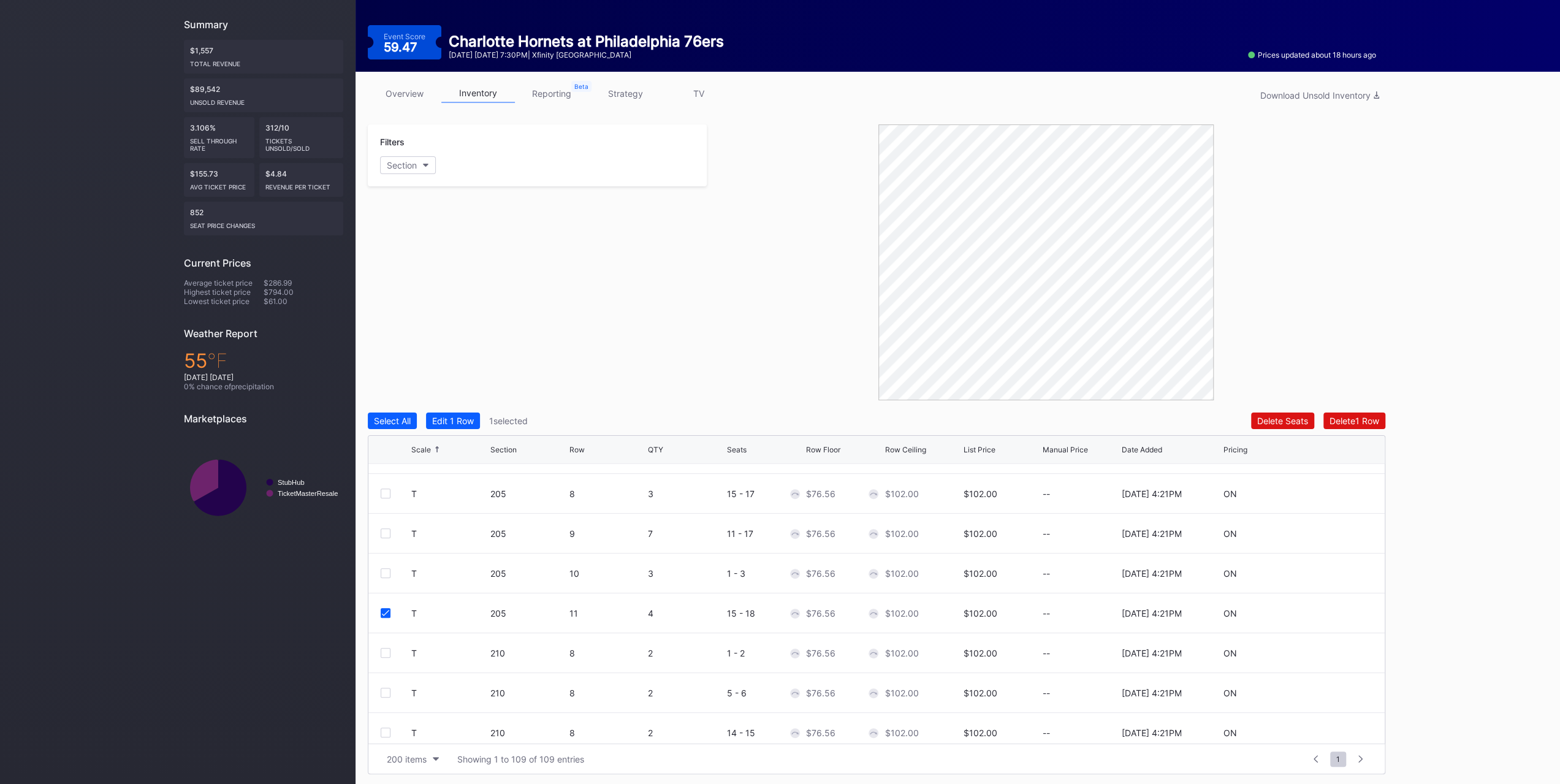
click at [387, 535] on div at bounding box center [385, 533] width 10 height 10
click at [445, 425] on div "Edit 2 Rows" at bounding box center [455, 420] width 47 height 10
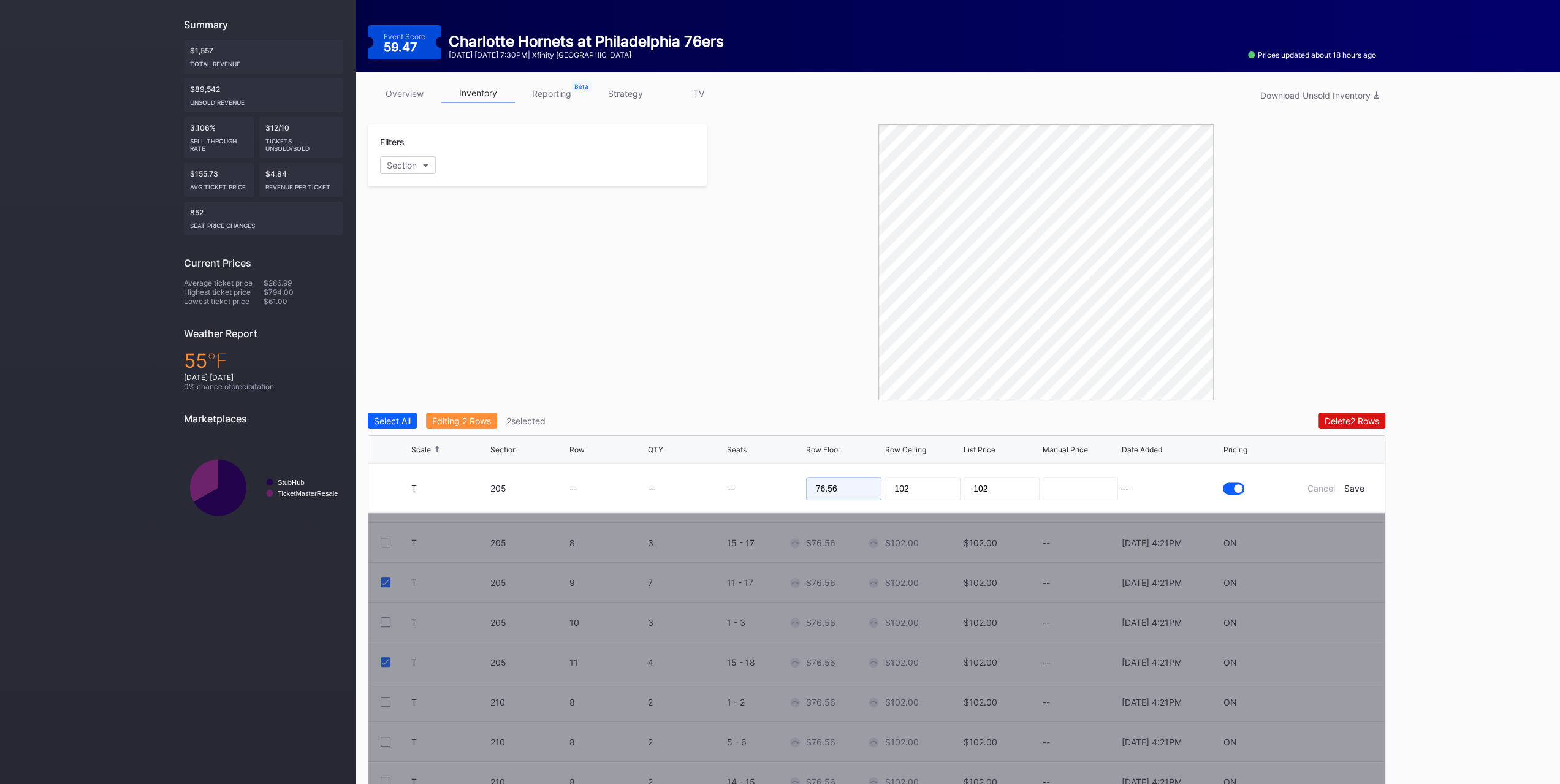
click at [847, 484] on input "76.56" at bounding box center [844, 489] width 76 height 23
type input "73"
type input "8"
type input "78"
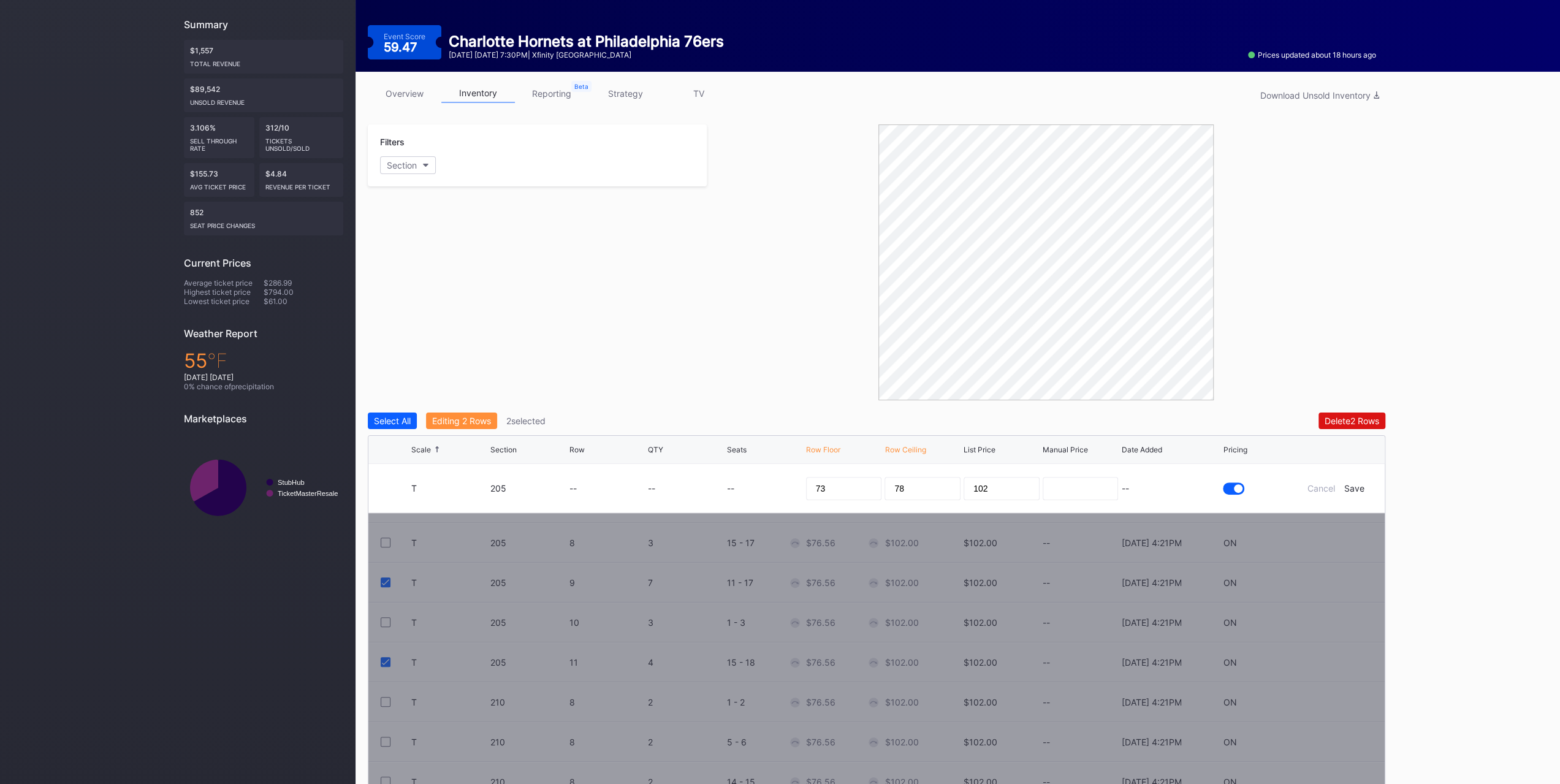
click at [1354, 484] on div "Save" at bounding box center [1355, 488] width 20 height 10
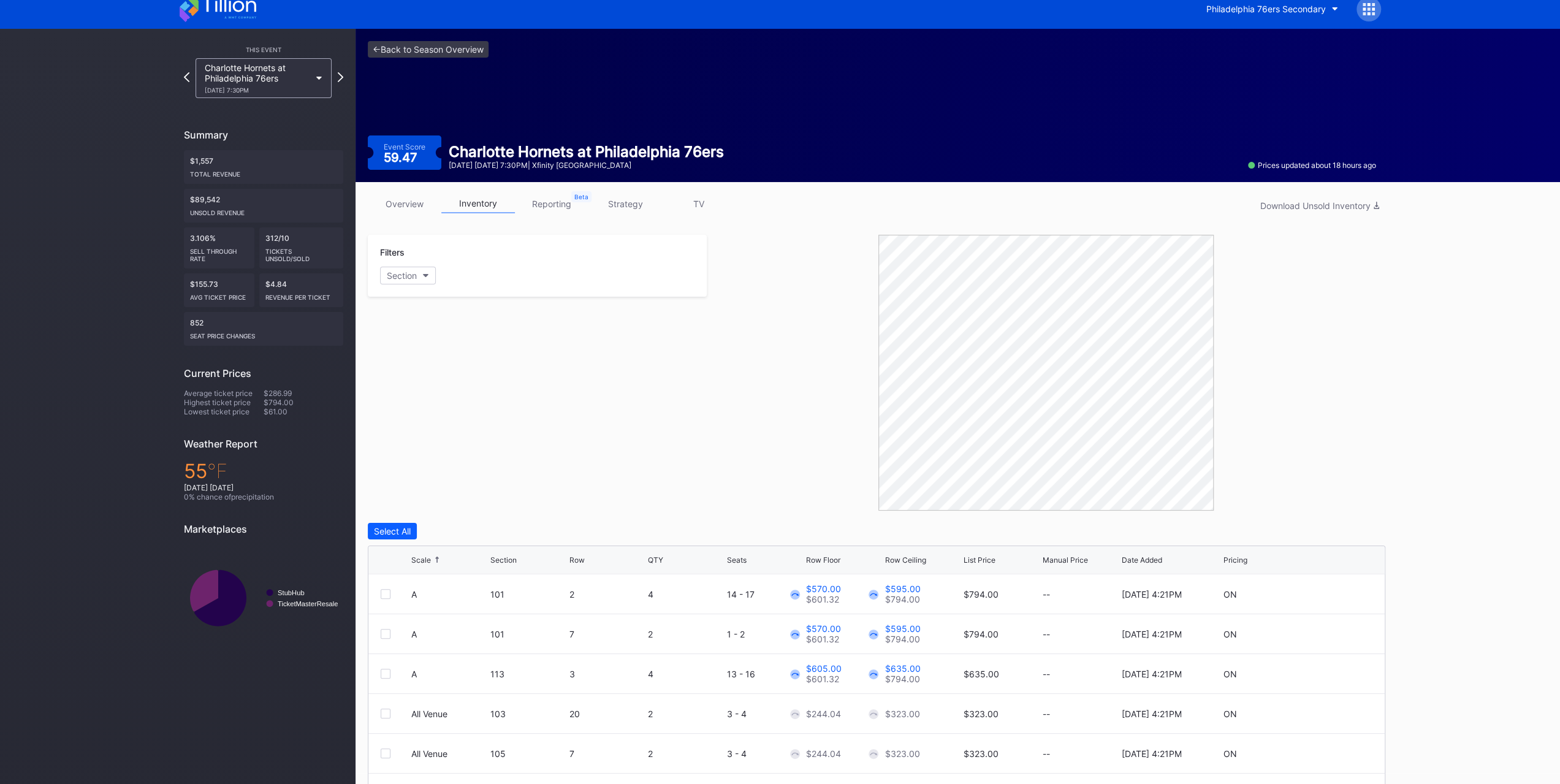
scroll to position [0, 0]
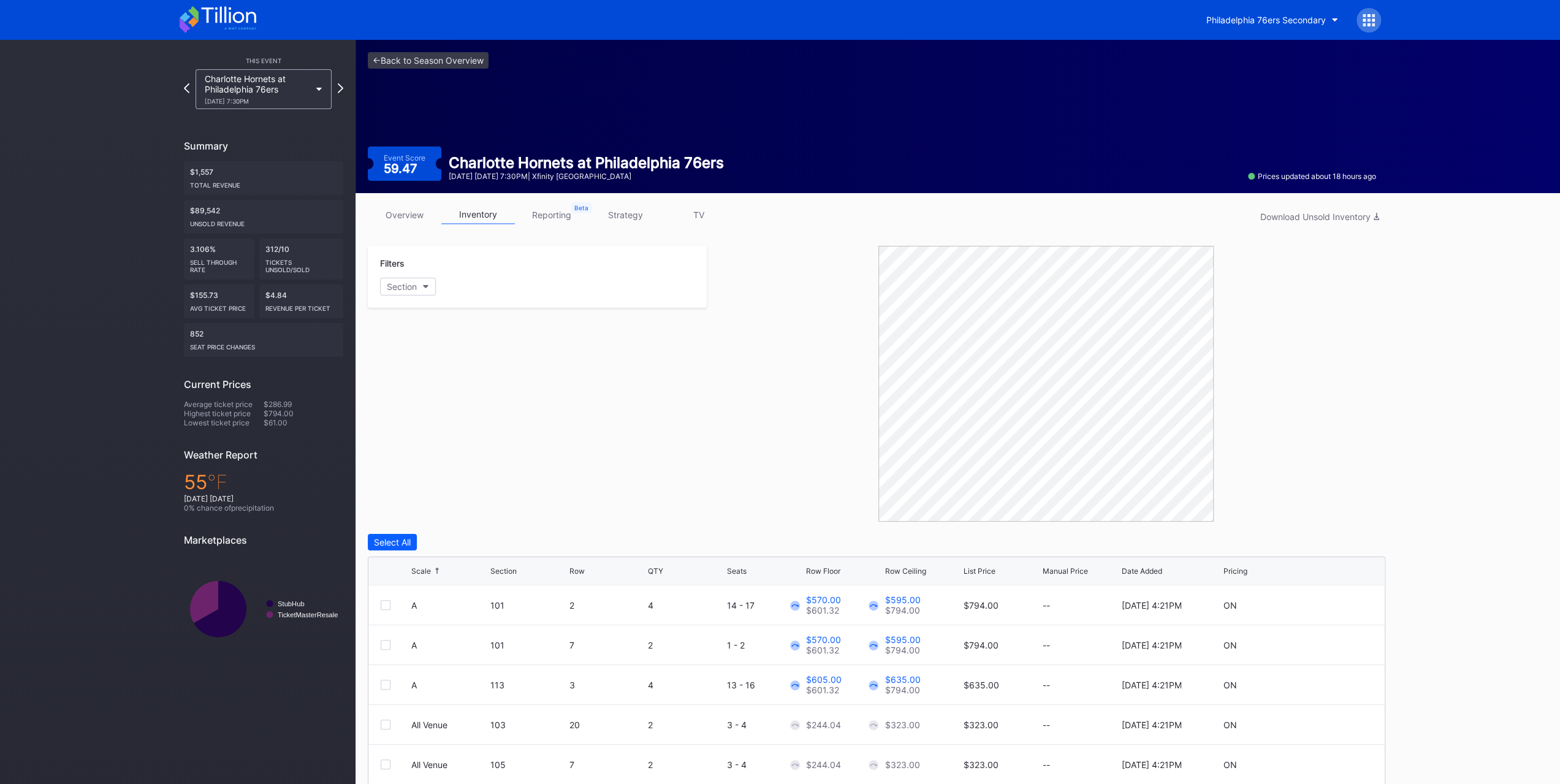
click at [232, 98] on div "[DATE] 7:30PM" at bounding box center [258, 101] width 105 height 7
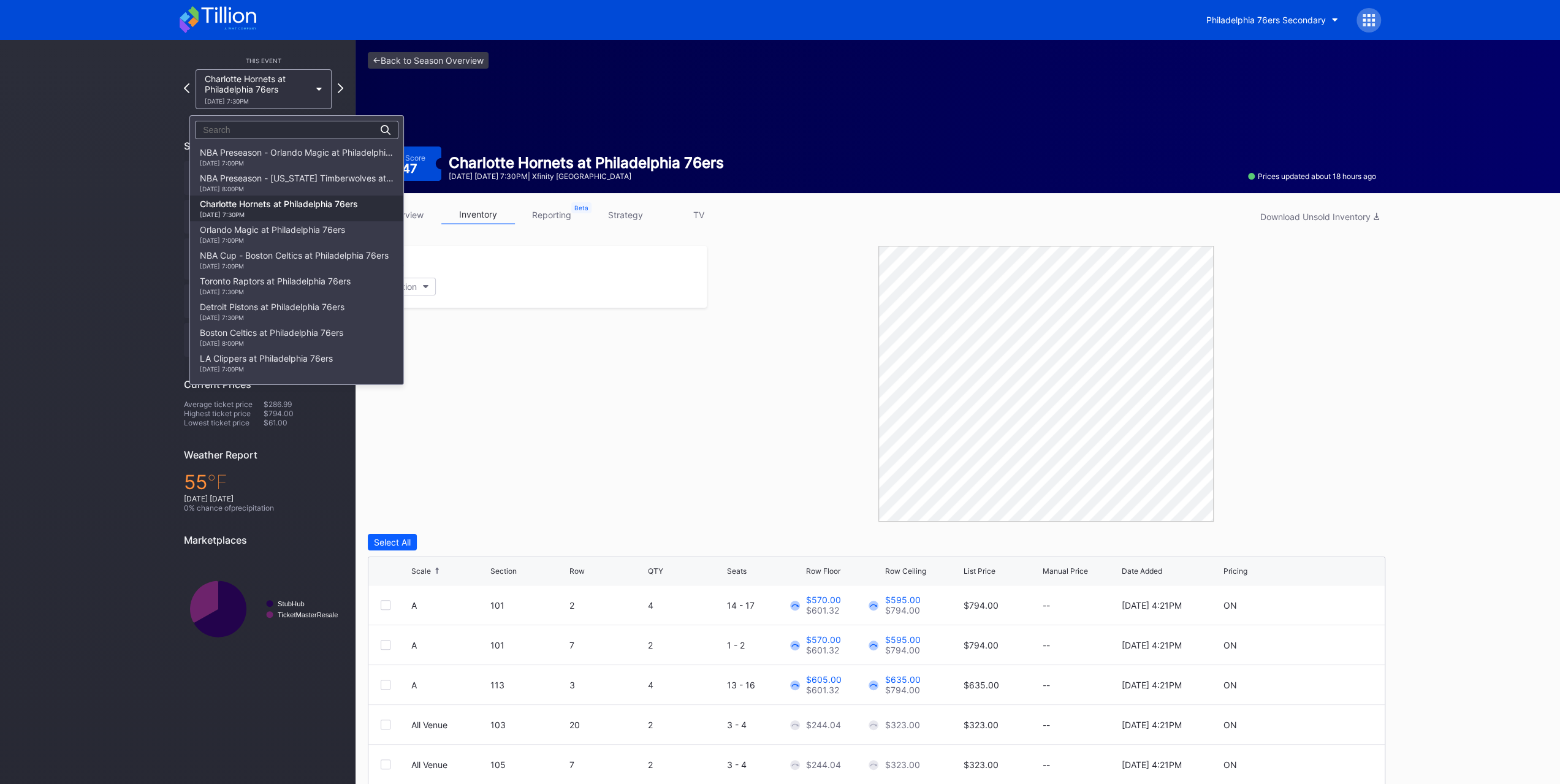
scroll to position [52, 0]
click at [270, 225] on div "Toronto Raptors at Philadelphia 76ers [DATE] 7:30PM" at bounding box center [275, 233] width 151 height 20
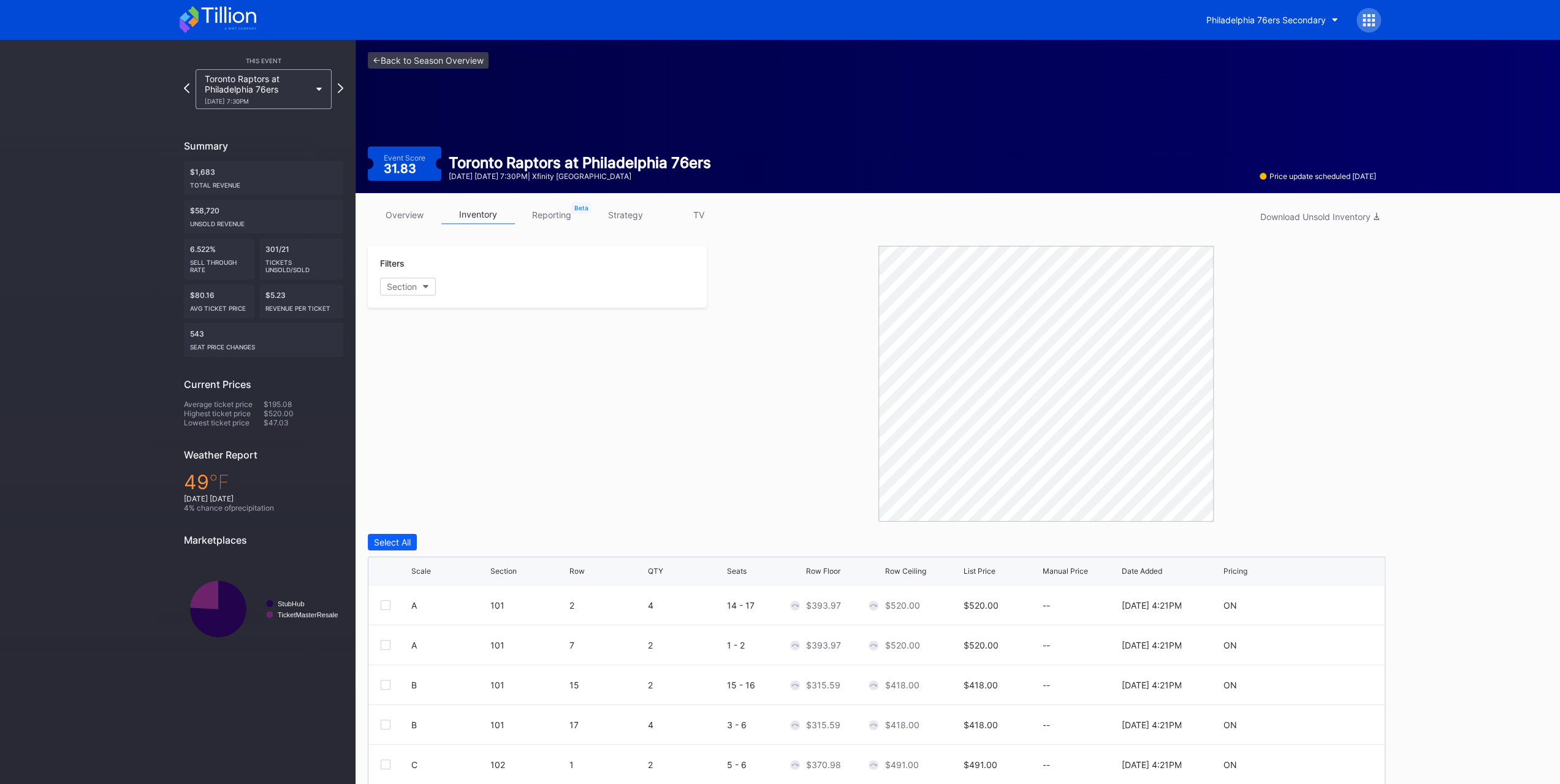
click at [303, 69] on div "Toronto Raptors at Philadelphia 76ers [DATE] 7:30PM" at bounding box center [263, 89] width 136 height 40
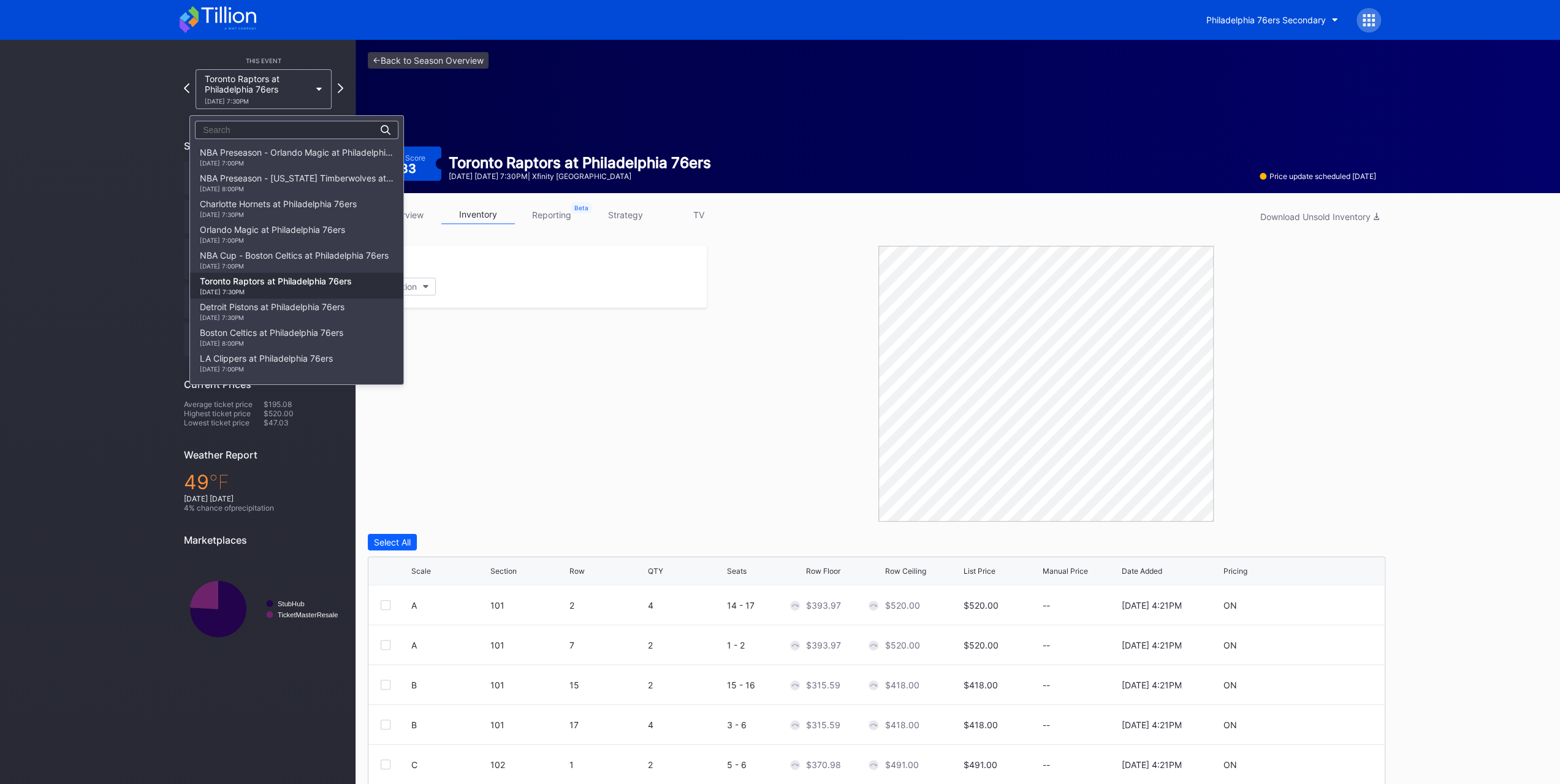
scroll to position [130, 0]
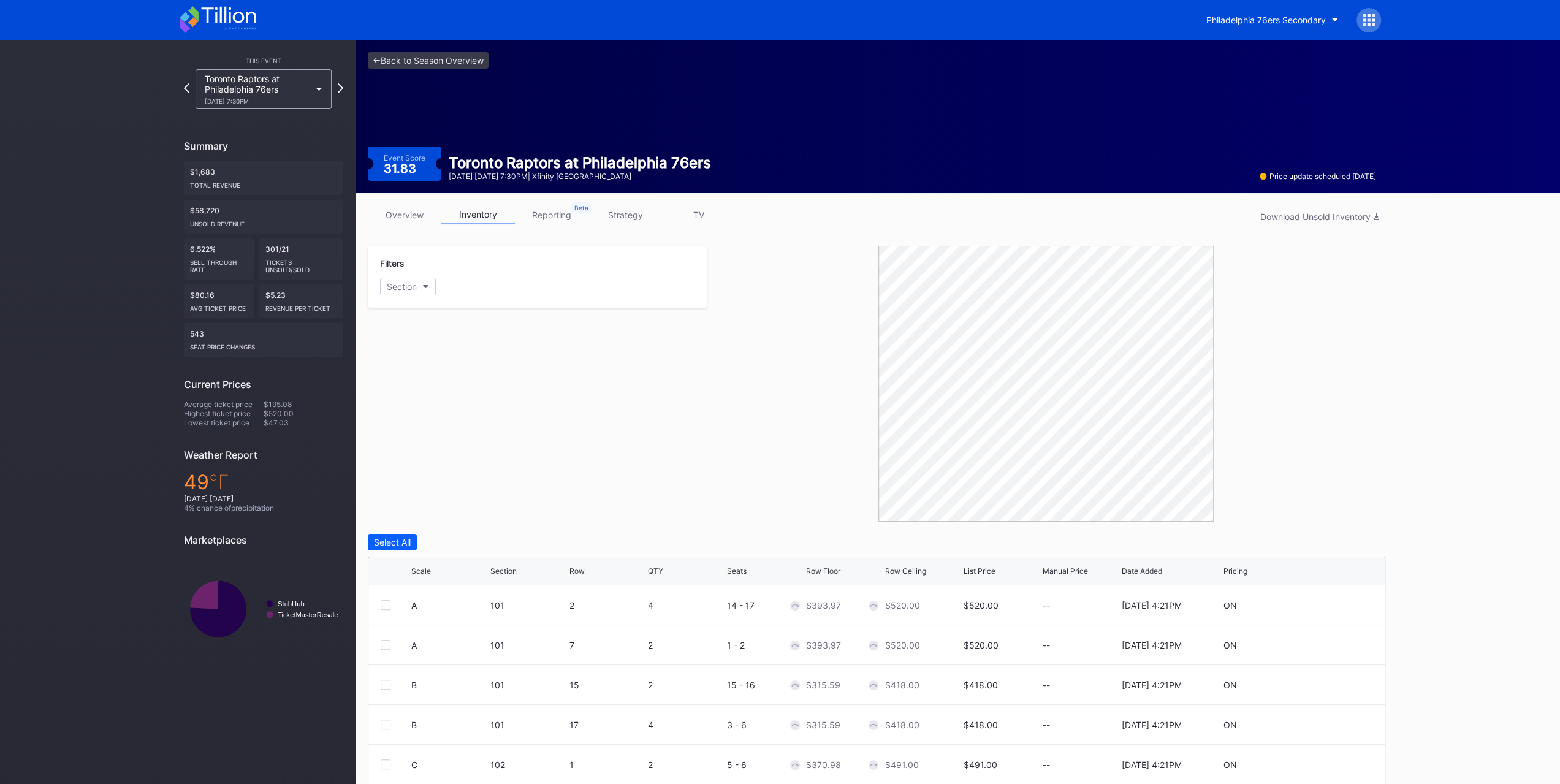
click at [464, 394] on div "Filters Section" at bounding box center [537, 384] width 339 height 276
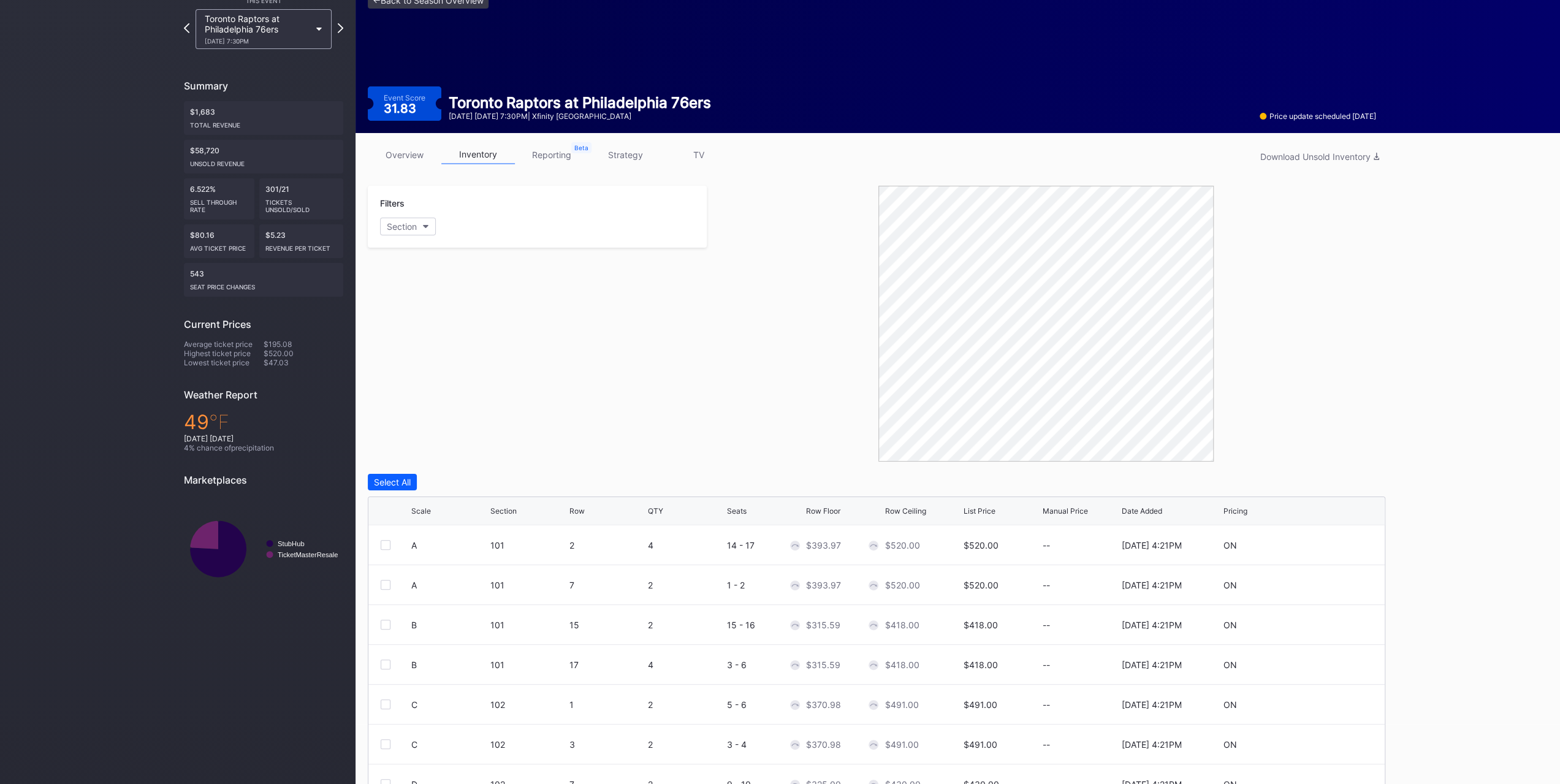
scroll to position [122, 0]
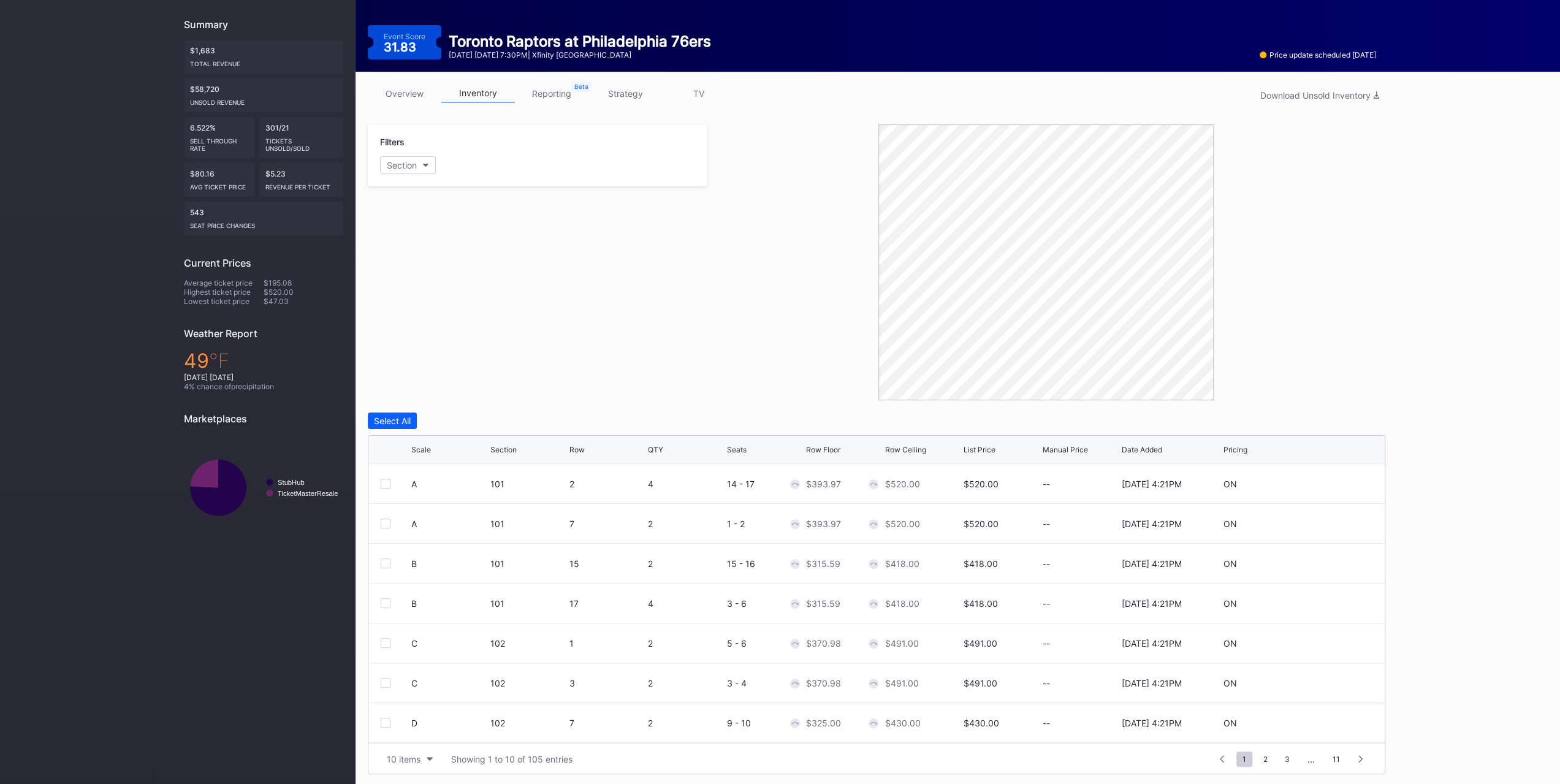
click at [389, 523] on div at bounding box center [385, 523] width 10 height 10
click at [383, 524] on div at bounding box center [385, 523] width 10 height 10
click at [389, 481] on div at bounding box center [385, 483] width 10 height 10
click at [458, 420] on div "Edit 1 Row" at bounding box center [453, 420] width 42 height 10
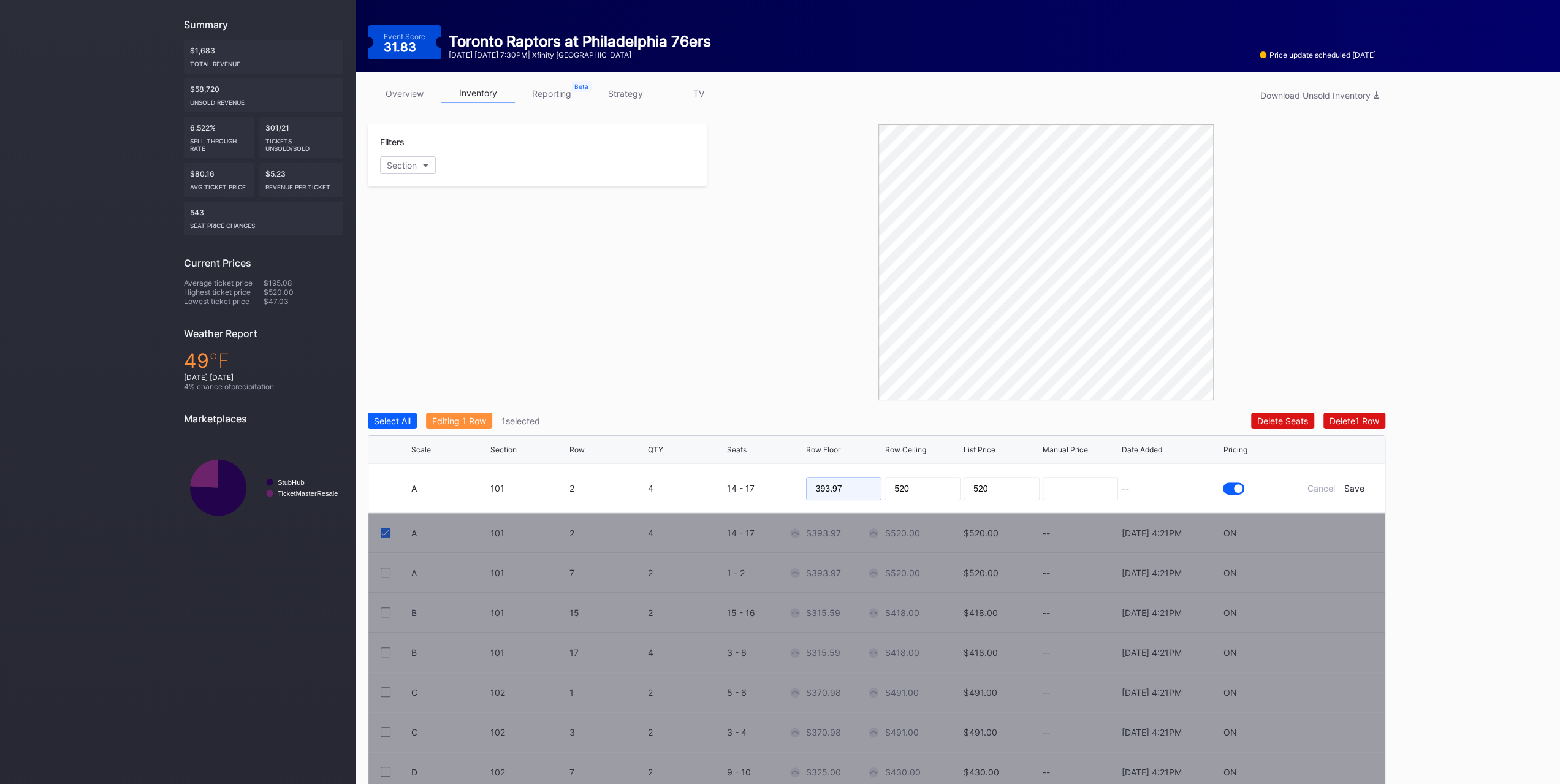
click at [854, 495] on input "393.97" at bounding box center [844, 489] width 76 height 23
type input "215"
type input "250"
click at [1357, 485] on div "Save" at bounding box center [1355, 488] width 20 height 10
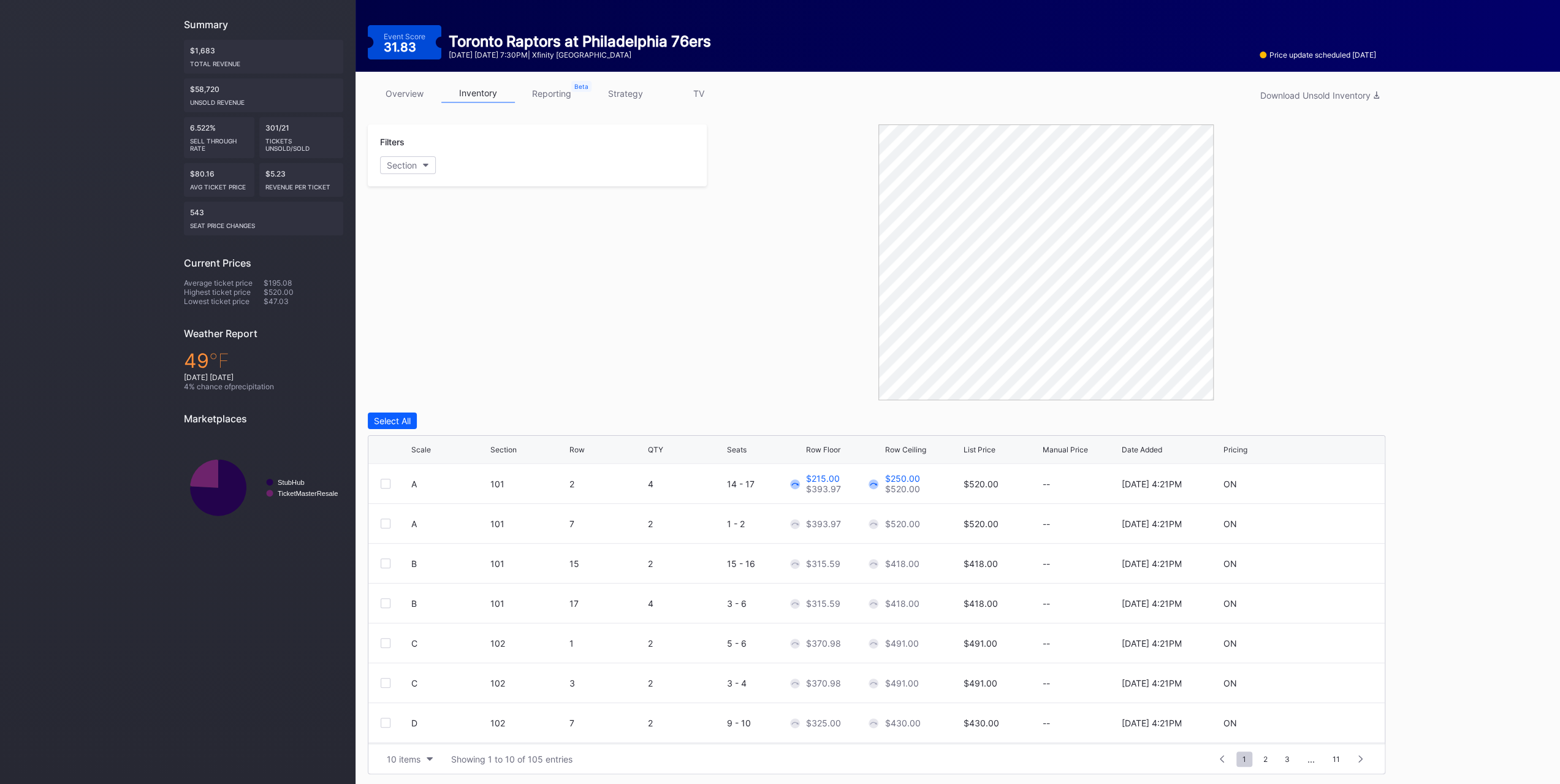
click at [435, 164] on button "Section" at bounding box center [408, 165] width 56 height 18
click at [655, 452] on div "Scale Section Row QTY Seats Row Floor Row Ceiling List Price Manual Price Date …" at bounding box center [877, 450] width 1017 height 28
click at [656, 447] on div "QTY" at bounding box center [656, 449] width 16 height 9
click at [1332, 485] on icon at bounding box center [1336, 483] width 9 height 9
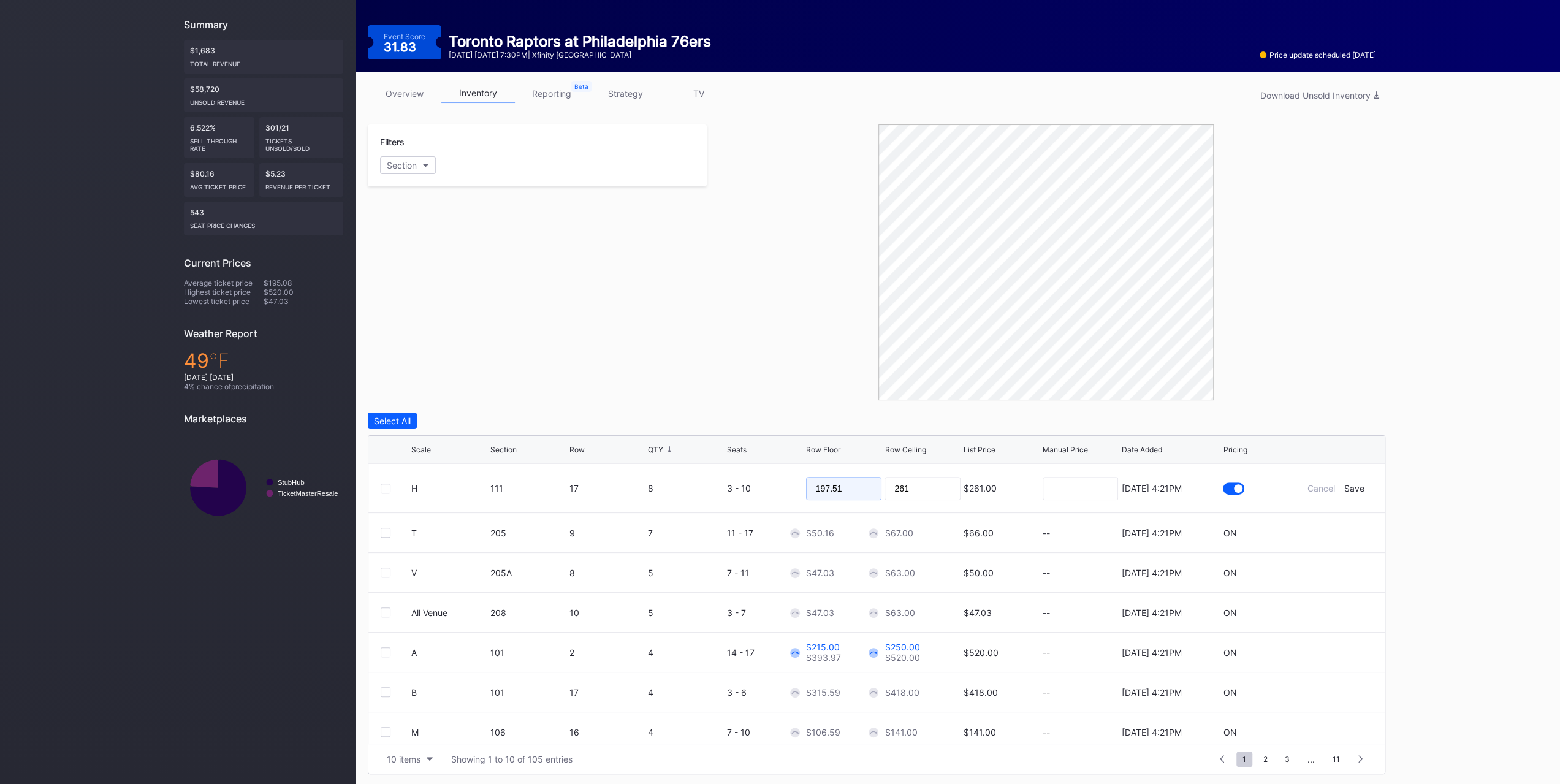
click at [851, 492] on input "197.51" at bounding box center [844, 489] width 76 height 23
type input "108"
type input "115"
click at [1344, 484] on div "Save" at bounding box center [1355, 488] width 20 height 10
